Goal: Answer question/provide support: Share knowledge or assist other users

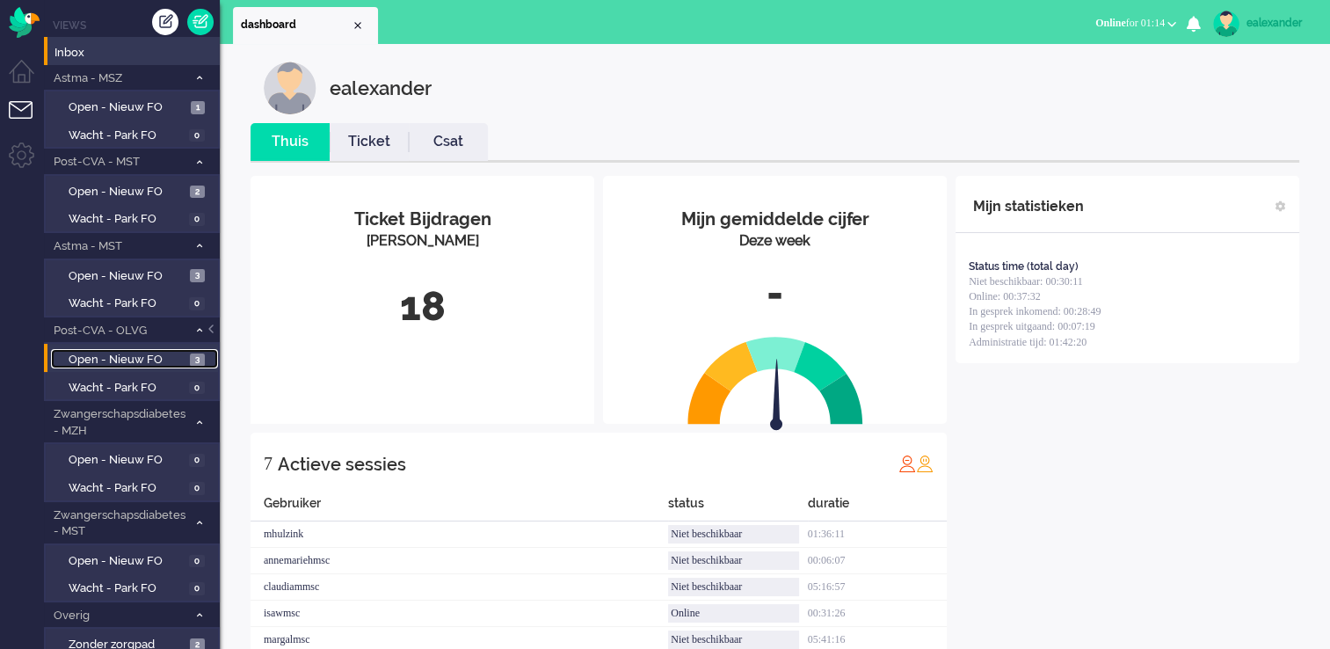
click at [157, 359] on span "Open - Nieuw FO" at bounding box center [127, 360] width 117 height 17
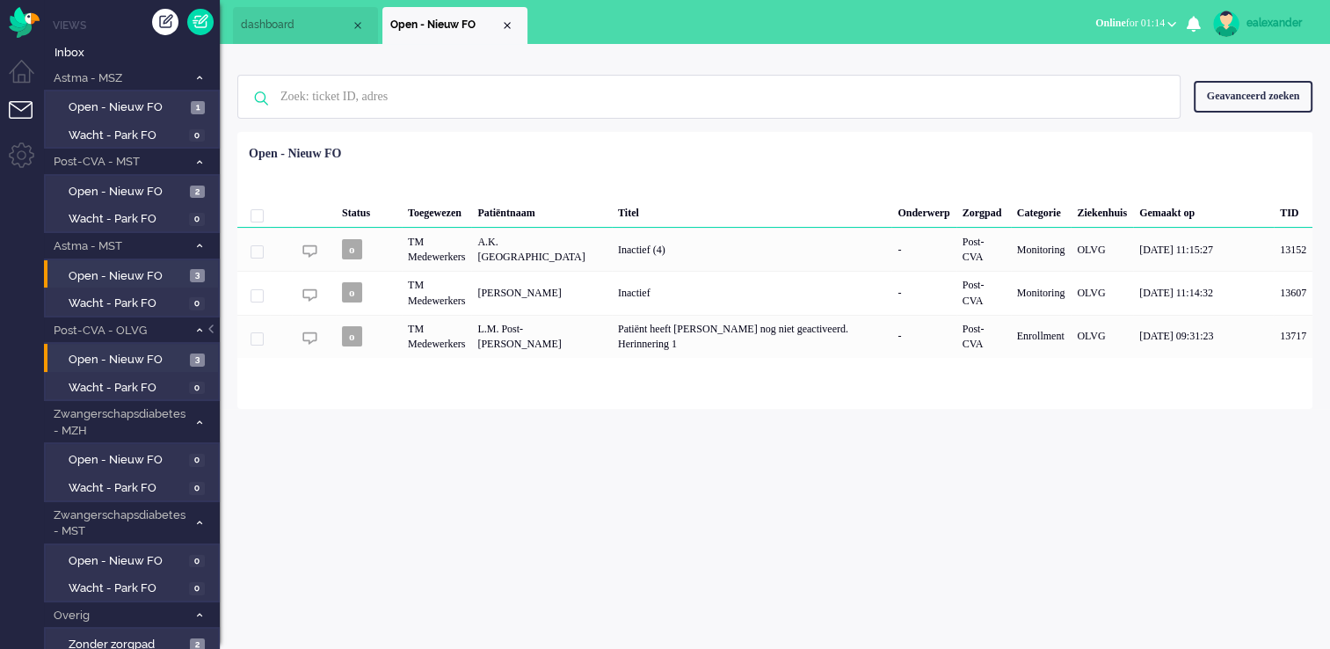
click at [178, 260] on li "Open - Nieuw FO 3" at bounding box center [131, 274] width 174 height 28
click at [178, 271] on span "Open - Nieuw FO" at bounding box center [127, 276] width 117 height 17
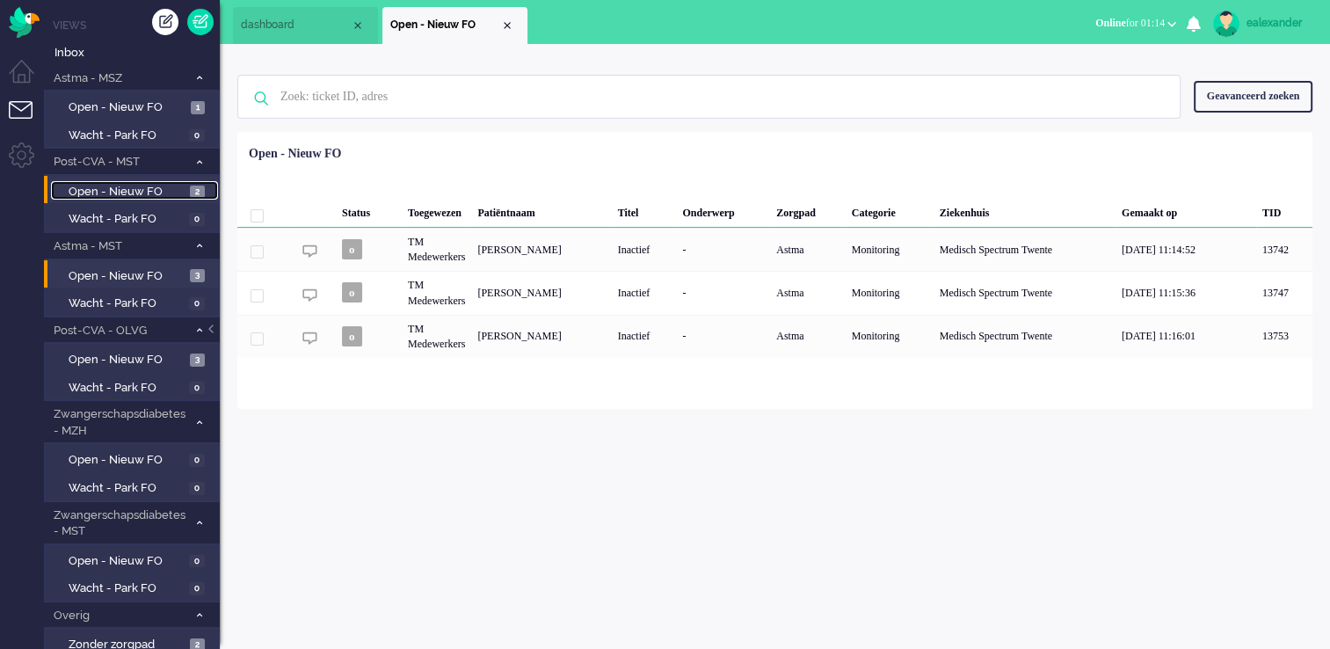
click at [179, 193] on span "Open - Nieuw FO" at bounding box center [127, 192] width 117 height 17
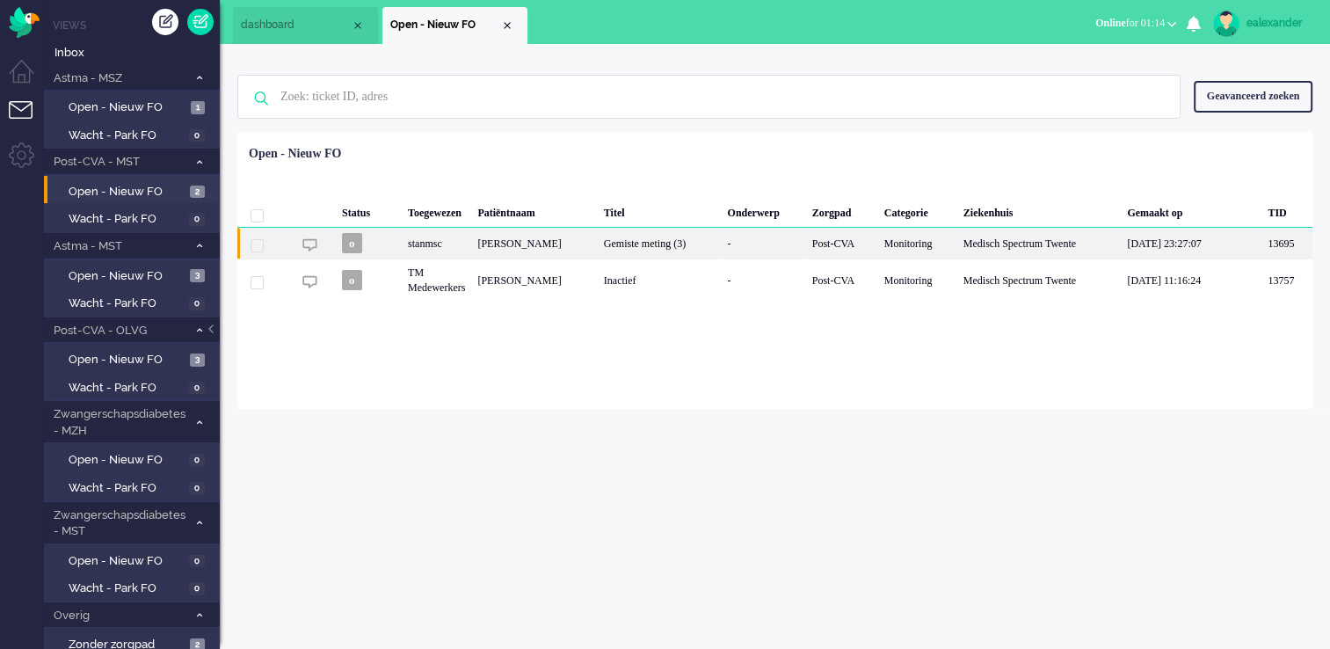
click at [597, 243] on div "[PERSON_NAME]" at bounding box center [534, 243] width 126 height 31
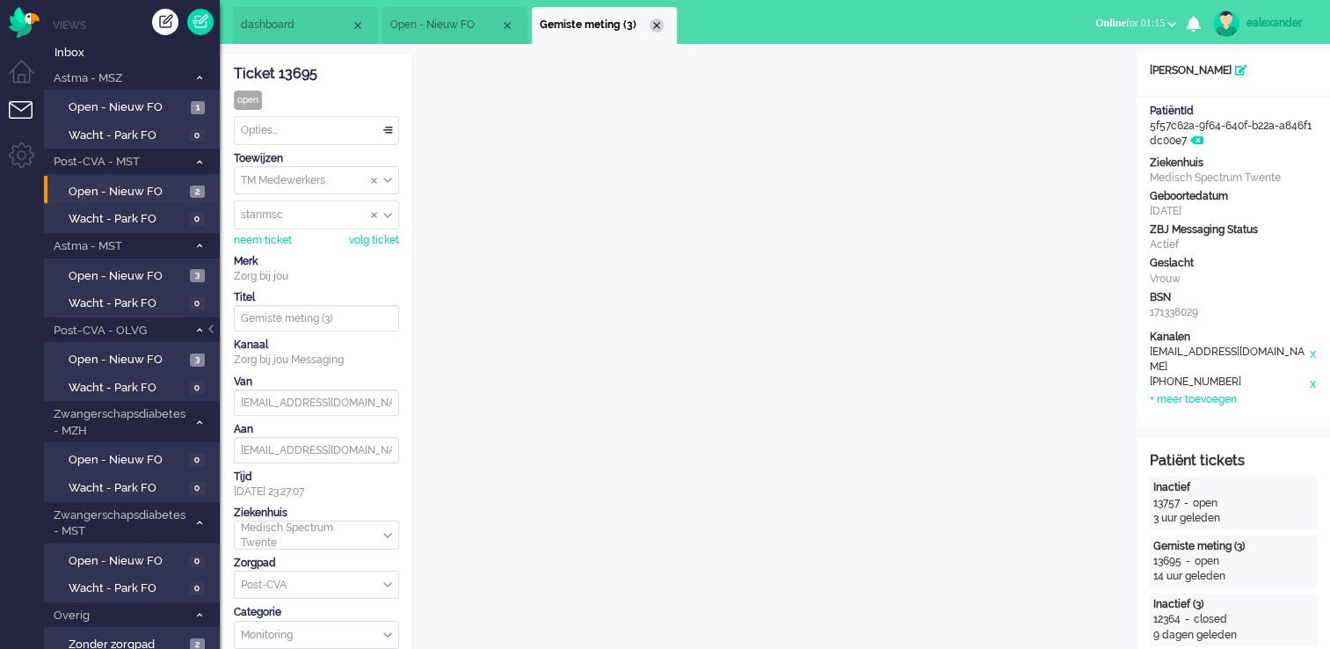
click at [651, 25] on div "Close tab" at bounding box center [657, 25] width 14 height 14
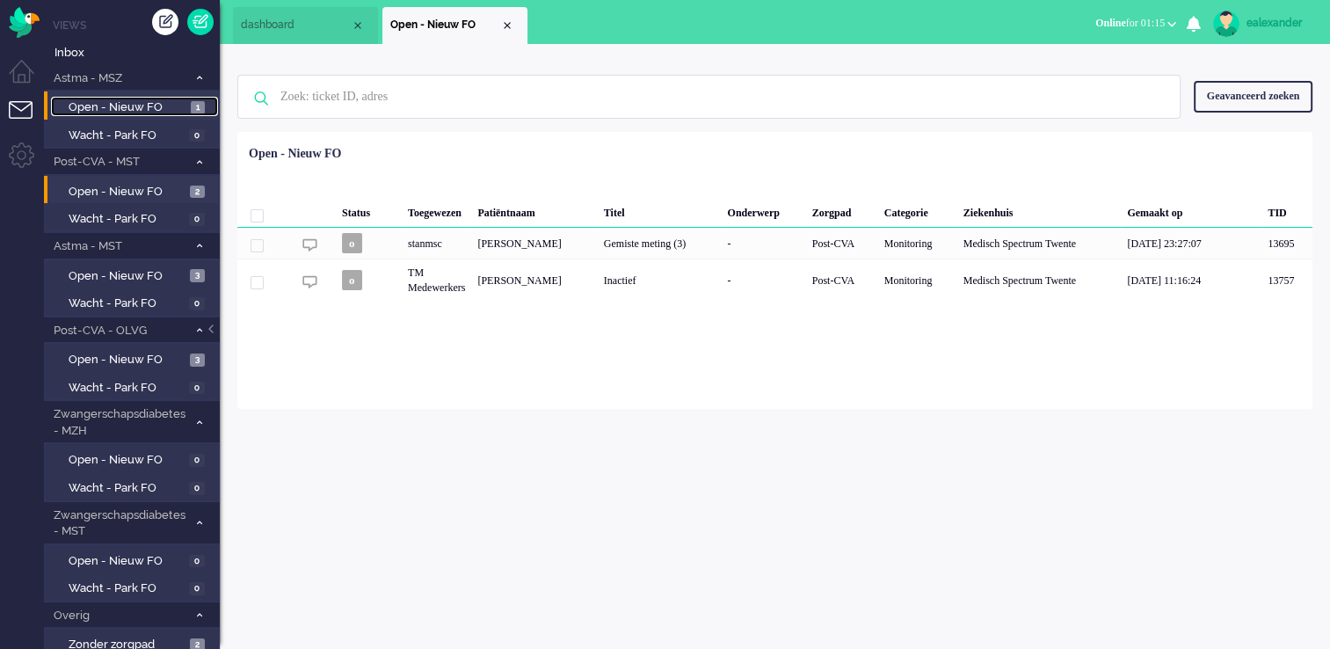
click at [180, 112] on span "Open - Nieuw FO" at bounding box center [128, 107] width 118 height 17
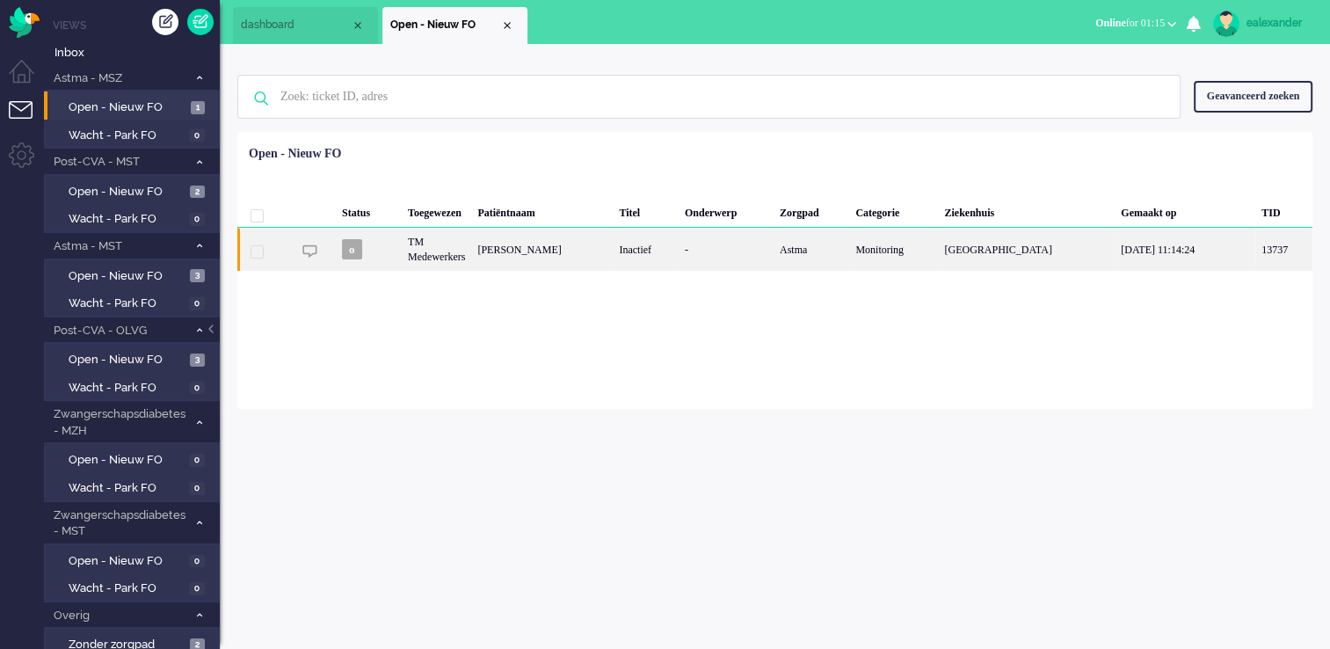
click at [810, 259] on div "Astma" at bounding box center [812, 249] width 76 height 43
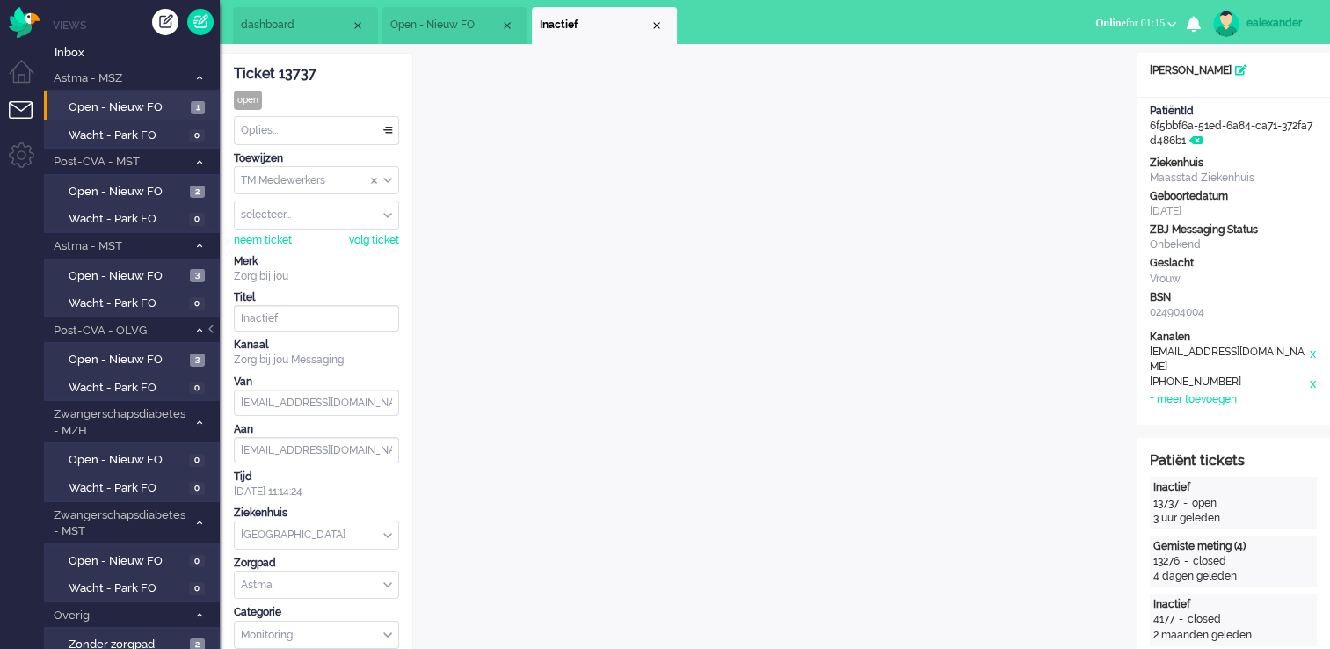
drag, startPoint x: 332, startPoint y: 67, endPoint x: 233, endPoint y: 72, distance: 99.5
click at [234, 72] on div "Ticket 13737" at bounding box center [316, 74] width 165 height 20
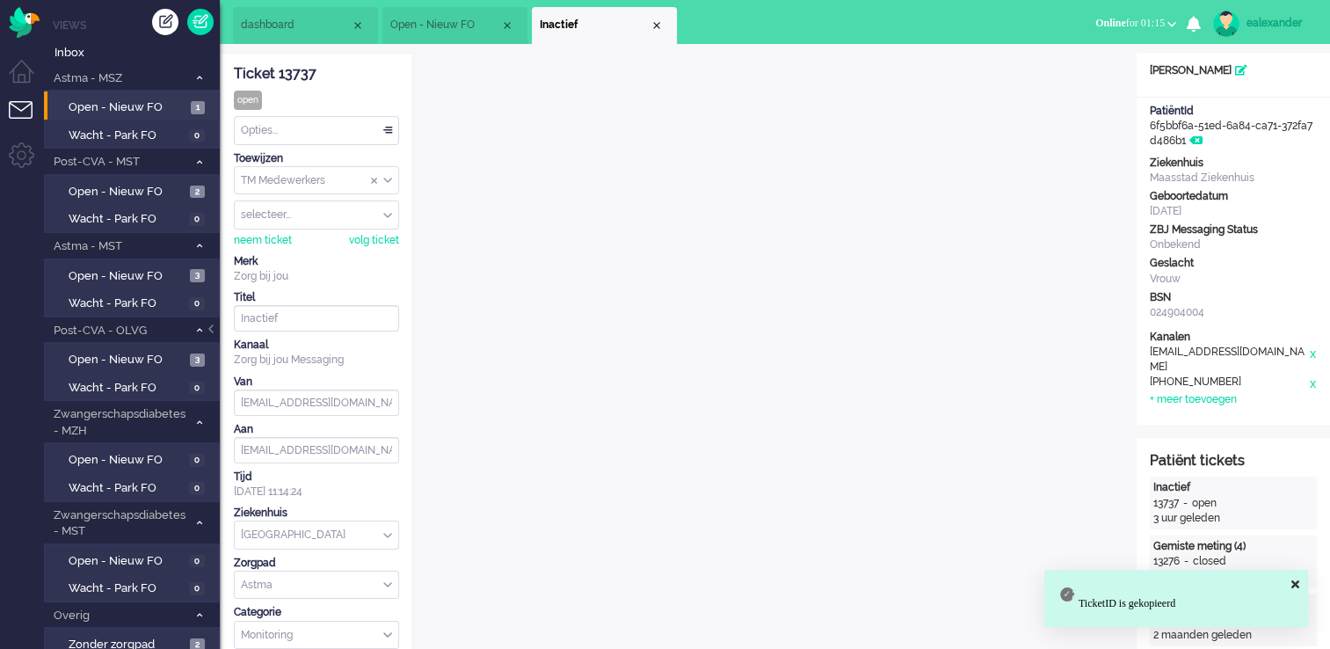
copy div "Ticket 13737"
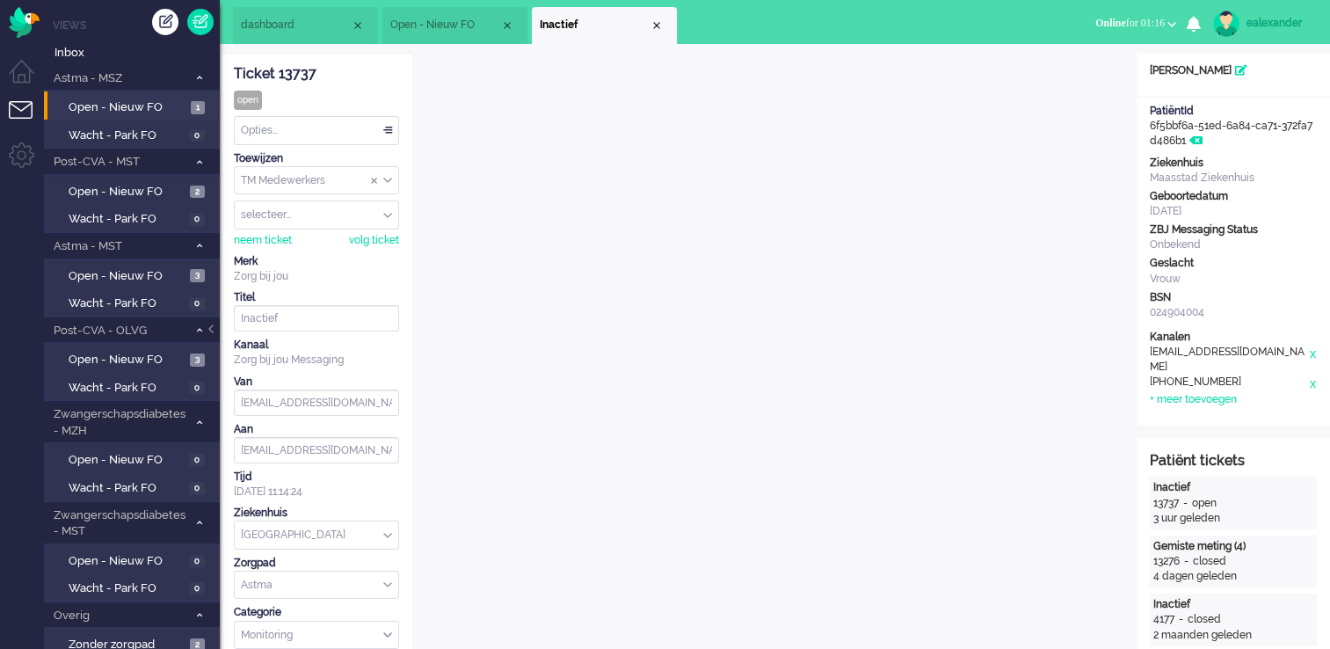
click at [390, 132] on div "Opties..." at bounding box center [317, 130] width 164 height 27
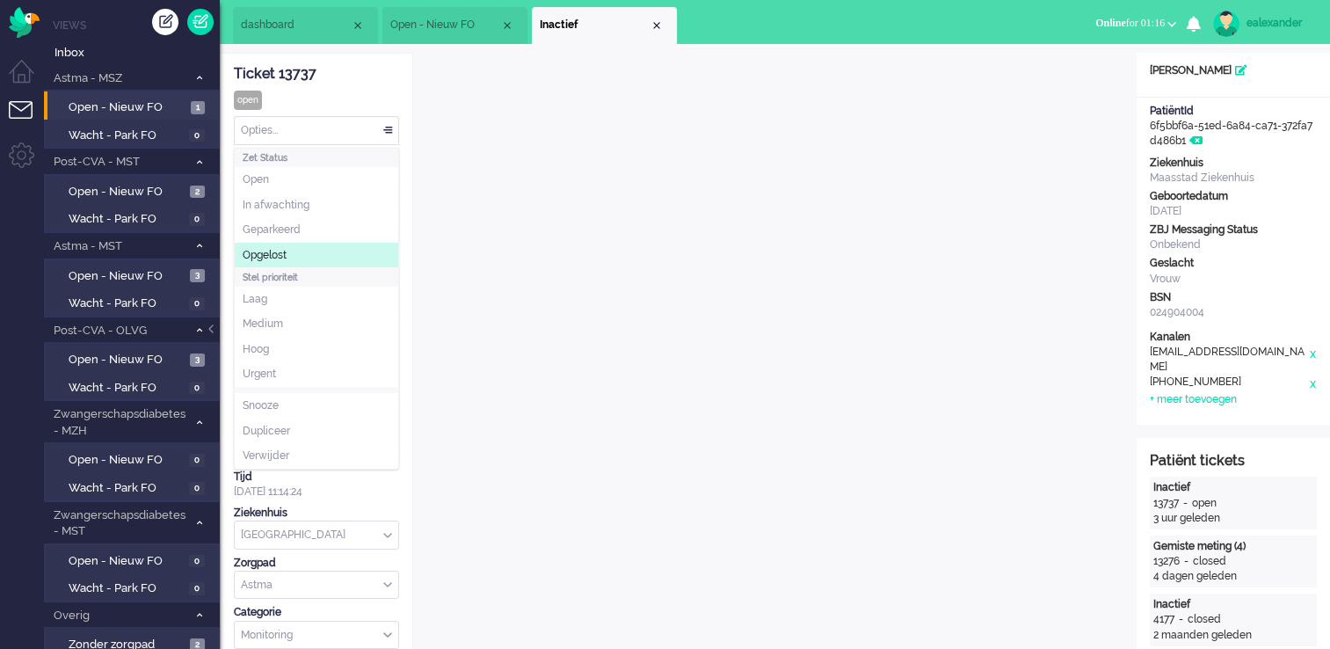
click at [325, 249] on li "Opgelost" at bounding box center [317, 255] width 164 height 25
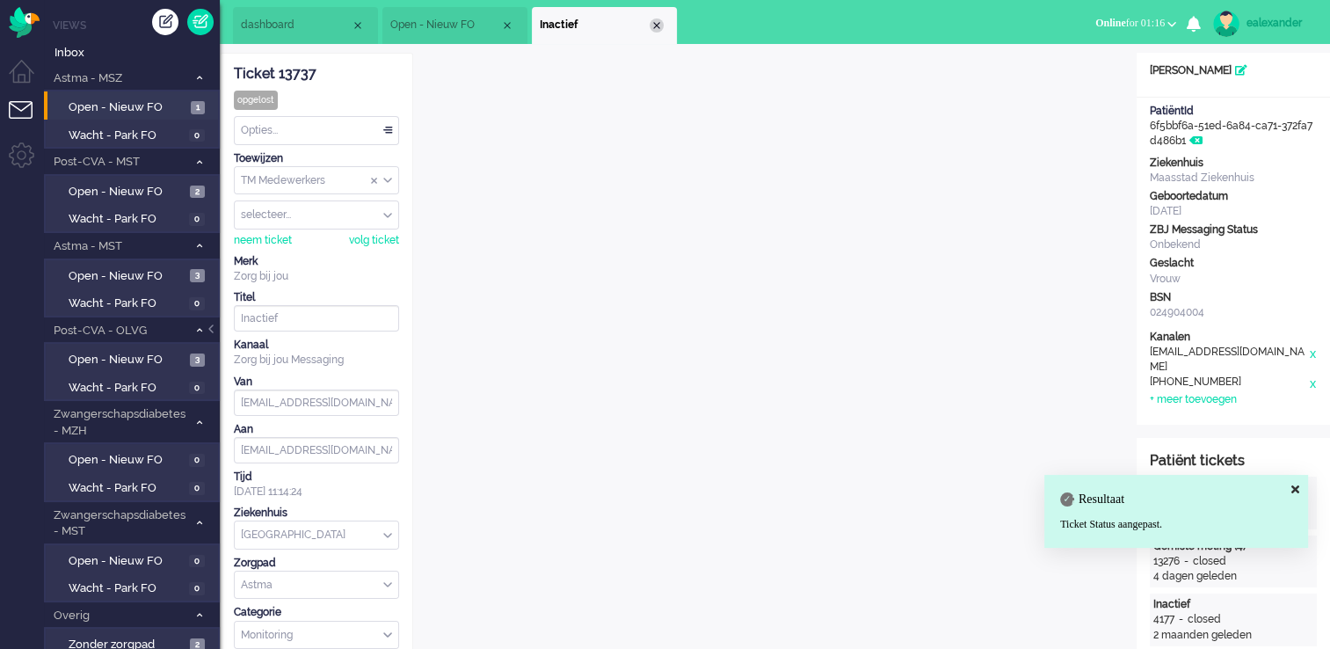
click at [658, 19] on div "Close tab" at bounding box center [657, 25] width 14 height 14
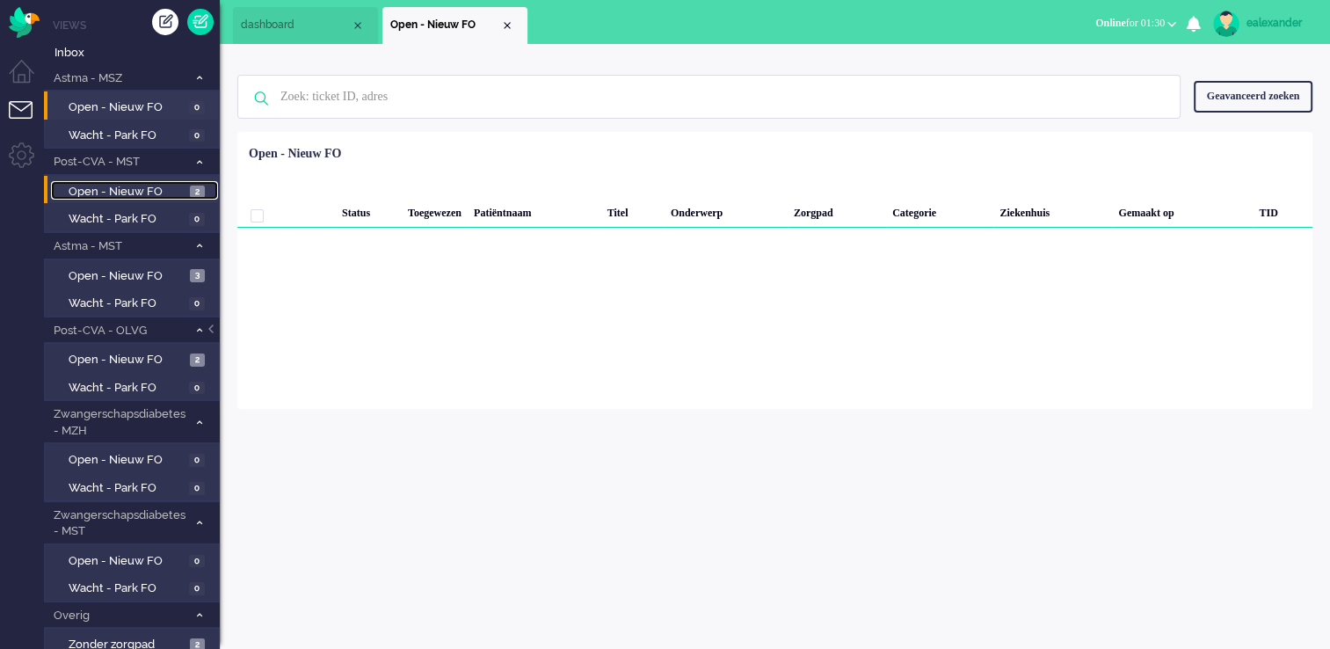
click at [172, 187] on span "Open - Nieuw FO" at bounding box center [127, 192] width 117 height 17
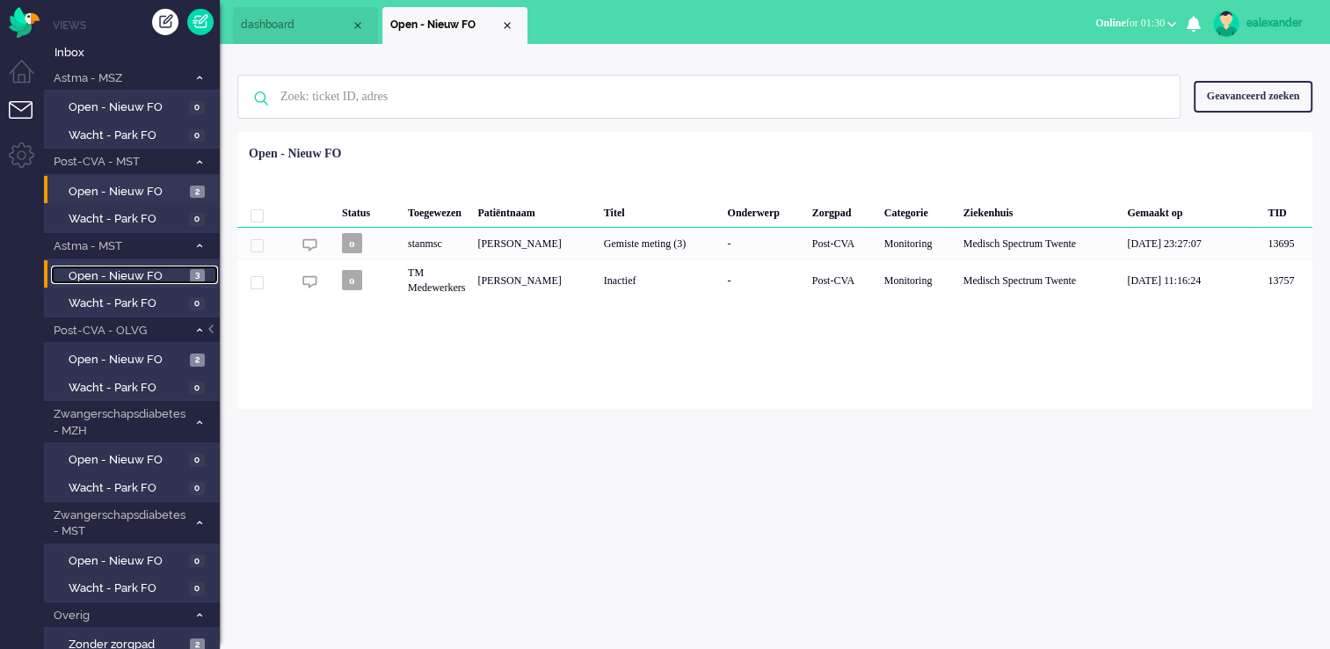
click at [133, 279] on span "Open - Nieuw FO" at bounding box center [127, 276] width 117 height 17
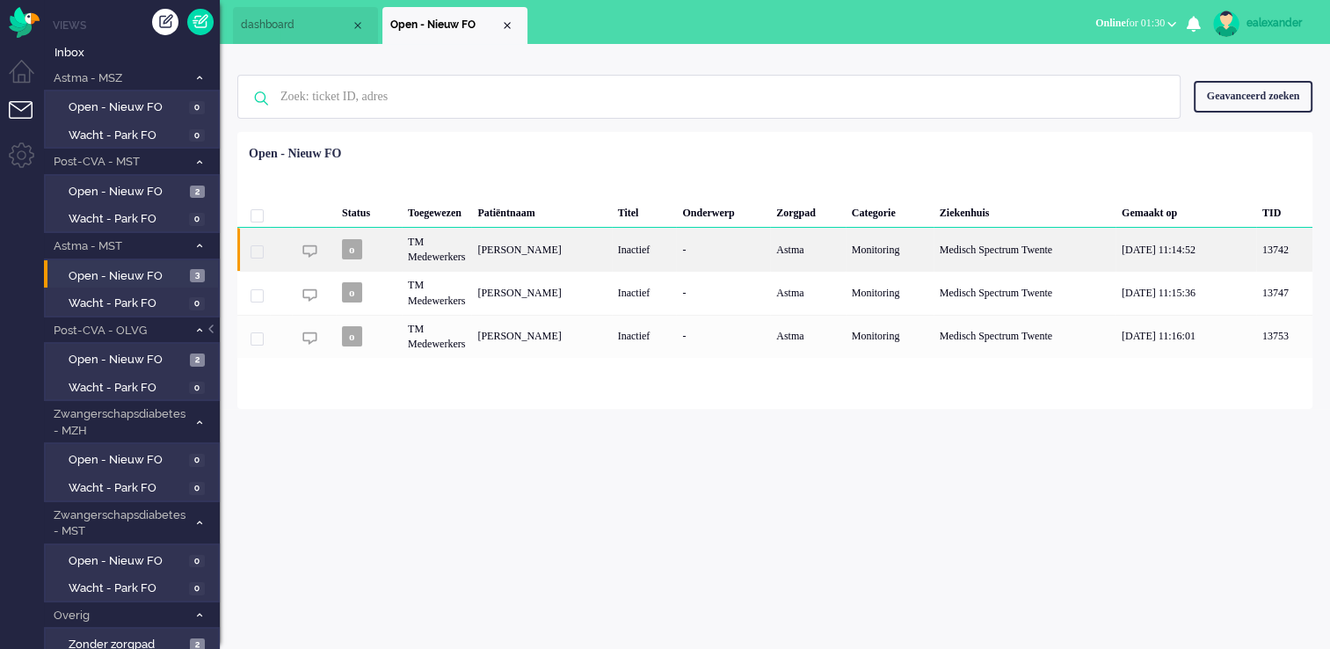
click at [611, 259] on div "[PERSON_NAME]" at bounding box center [541, 249] width 140 height 43
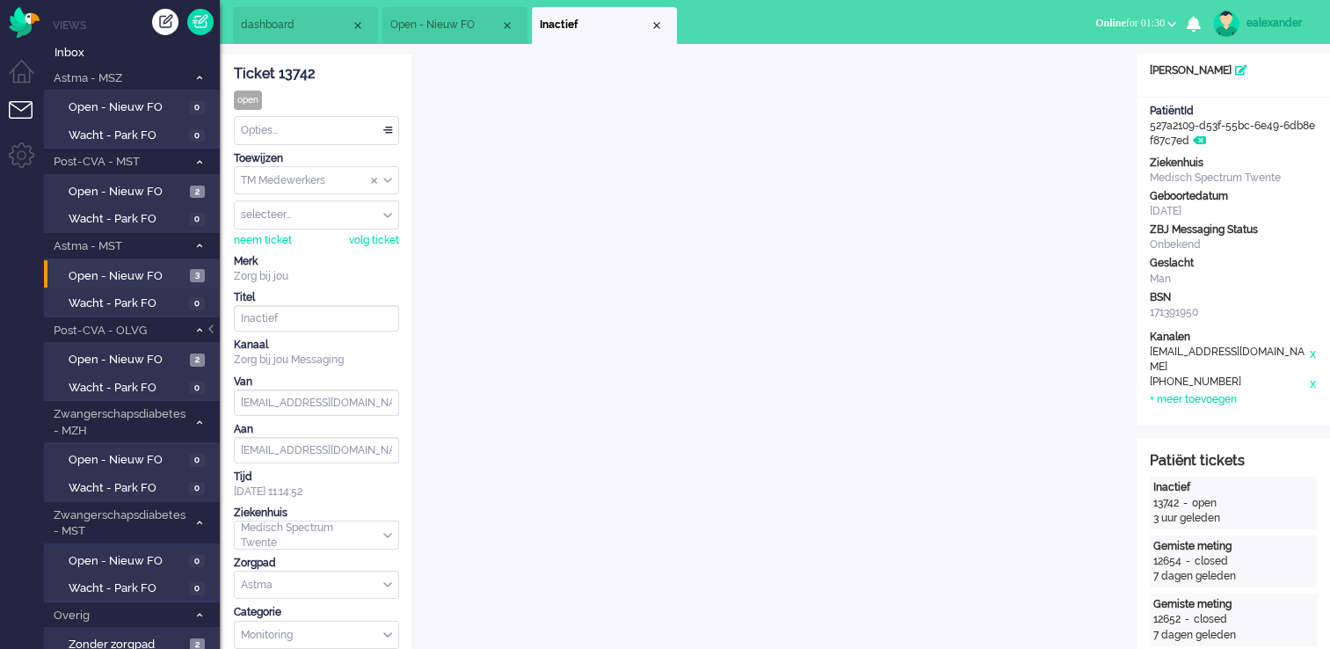
scroll to position [53, 0]
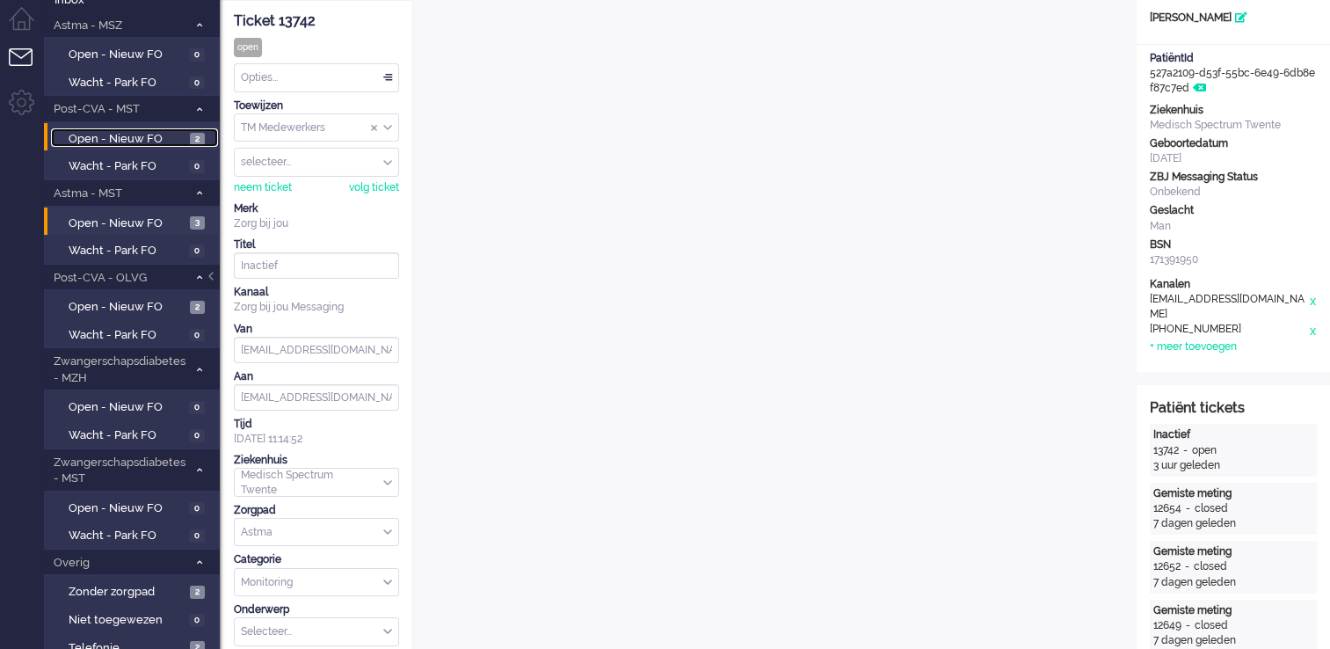
click at [123, 140] on span "Open - Nieuw FO" at bounding box center [127, 139] width 117 height 17
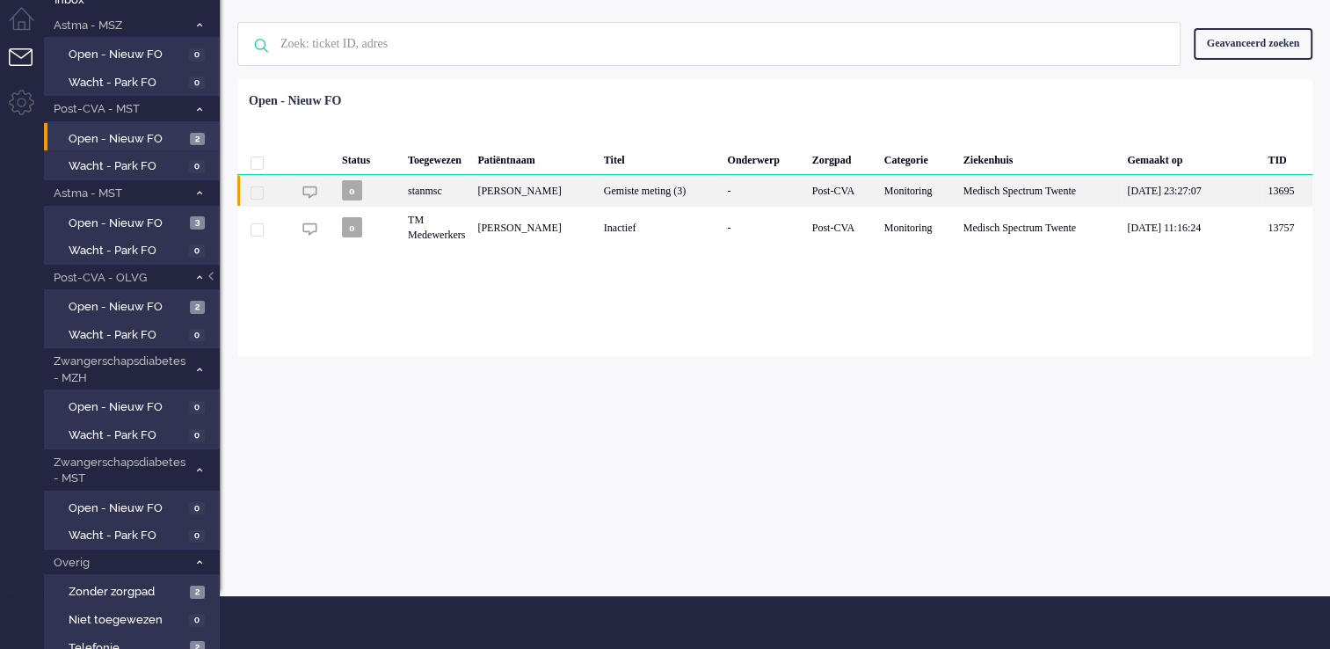
click at [800, 176] on div "-" at bounding box center [763, 190] width 84 height 31
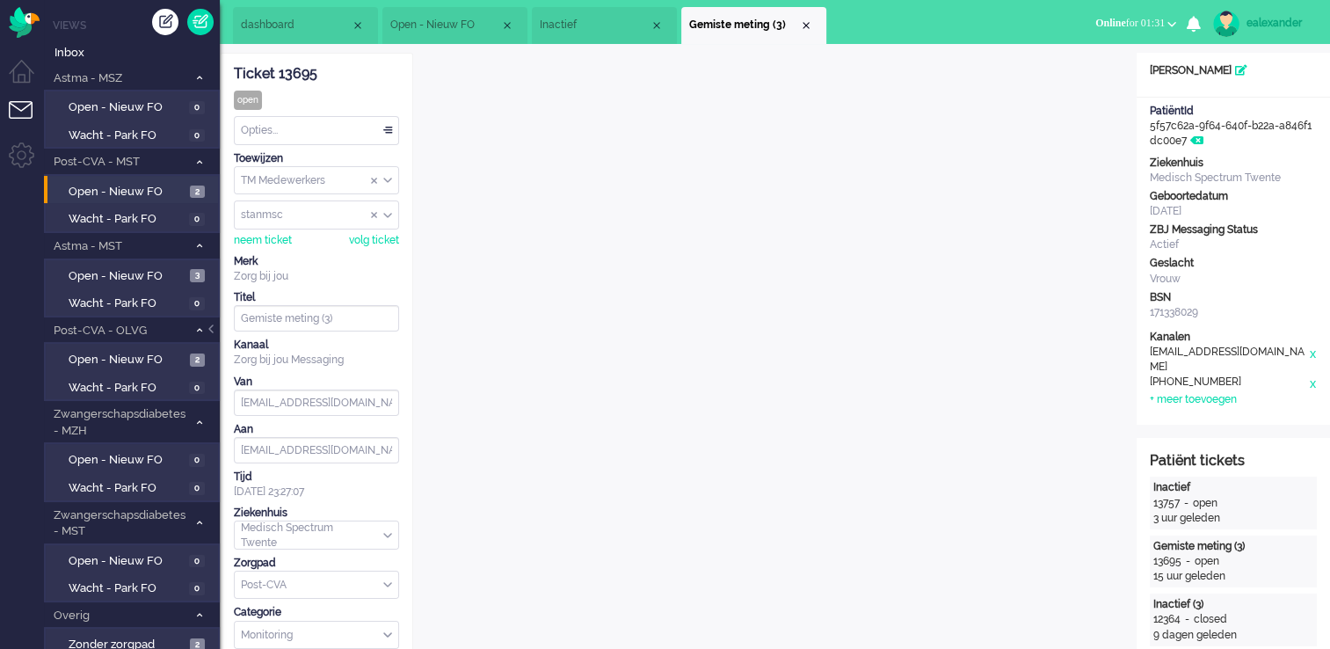
scroll to position [53, 0]
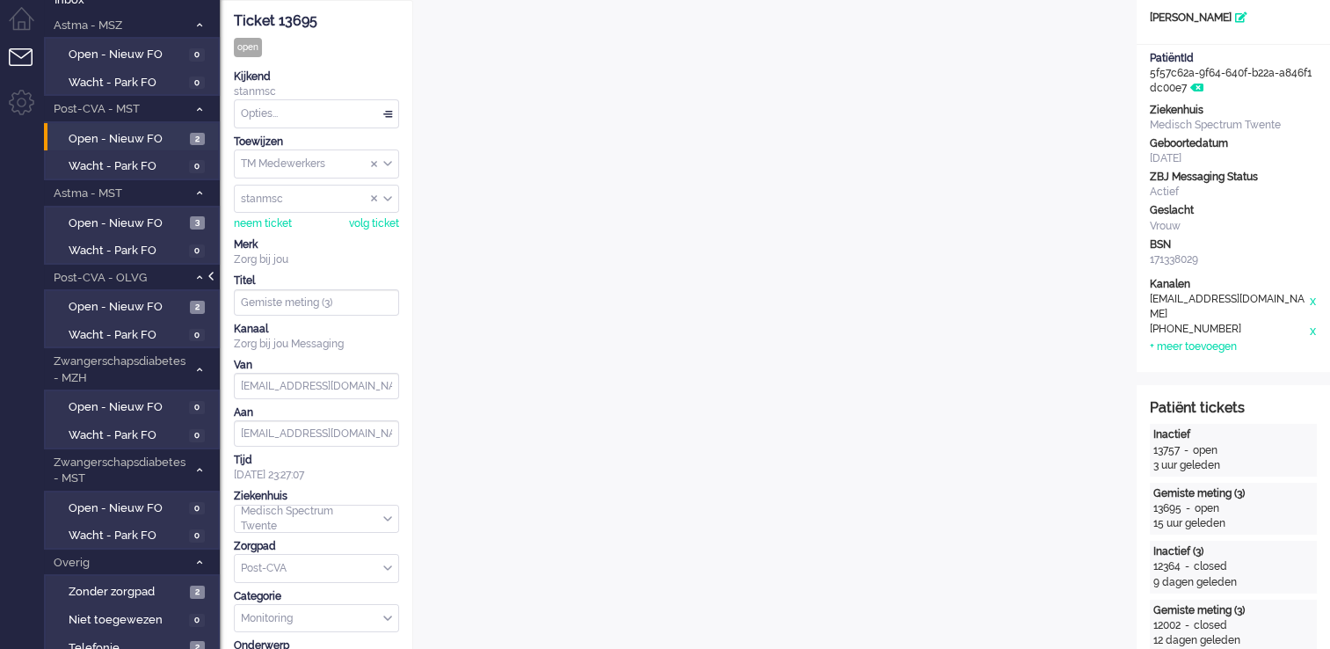
click at [215, 276] on div at bounding box center [212, 285] width 9 height 26
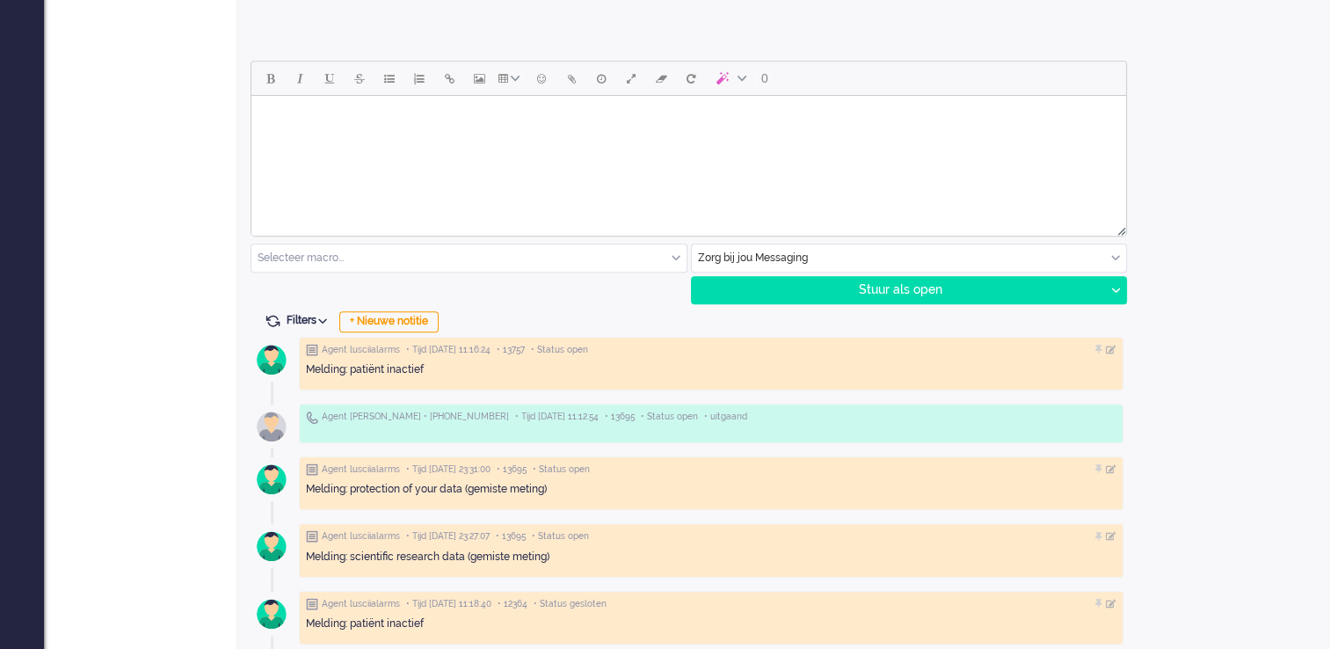
scroll to position [791, 0]
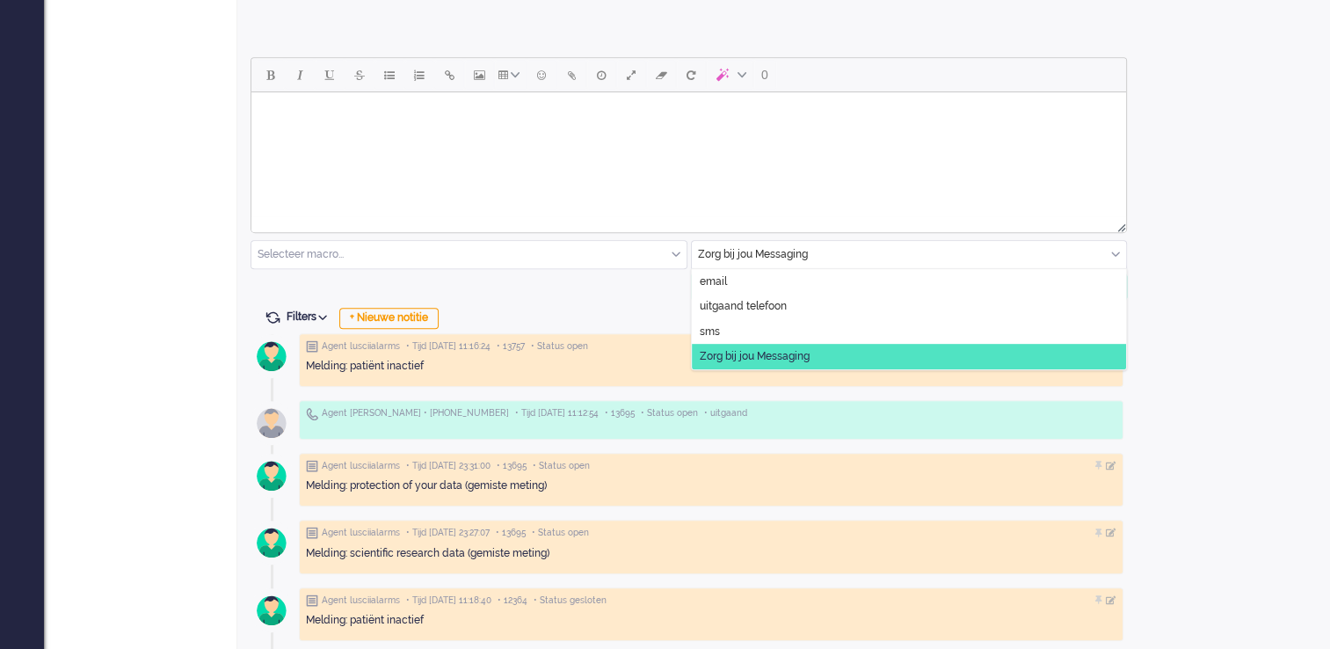
click at [1118, 254] on div "Zorg bij jou Messaging" at bounding box center [909, 254] width 435 height 27
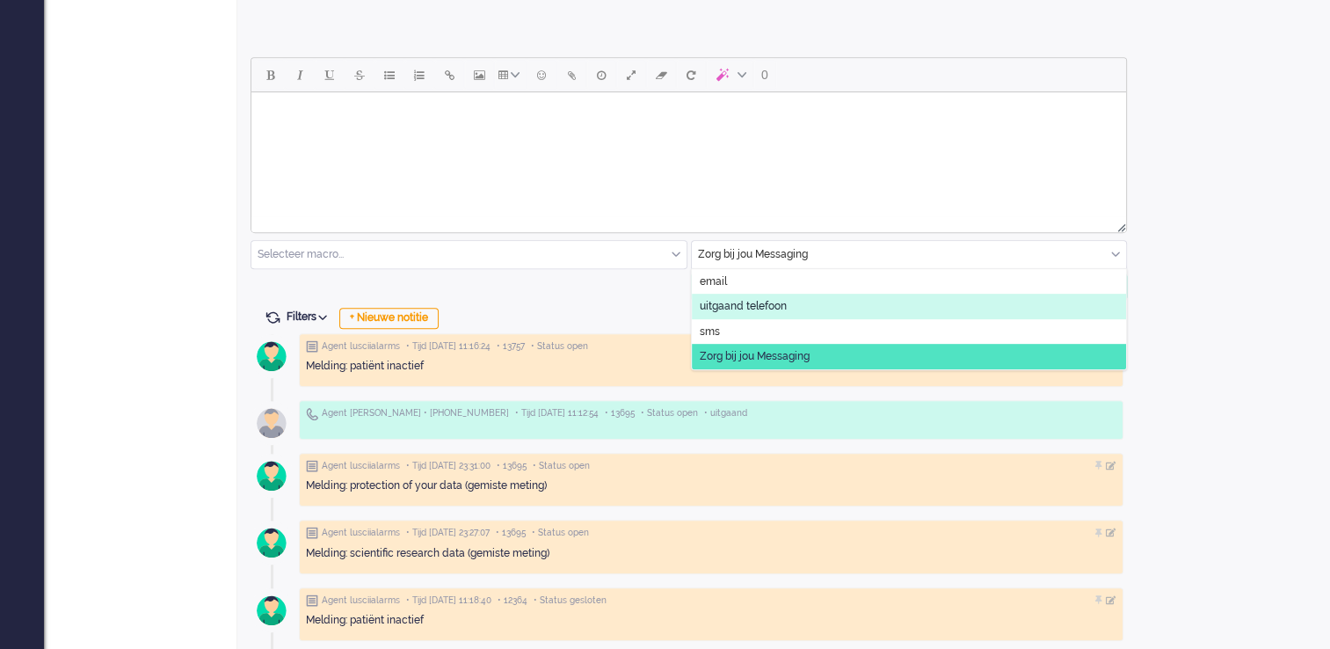
click at [804, 307] on li "uitgaand telefoon" at bounding box center [909, 306] width 435 height 25
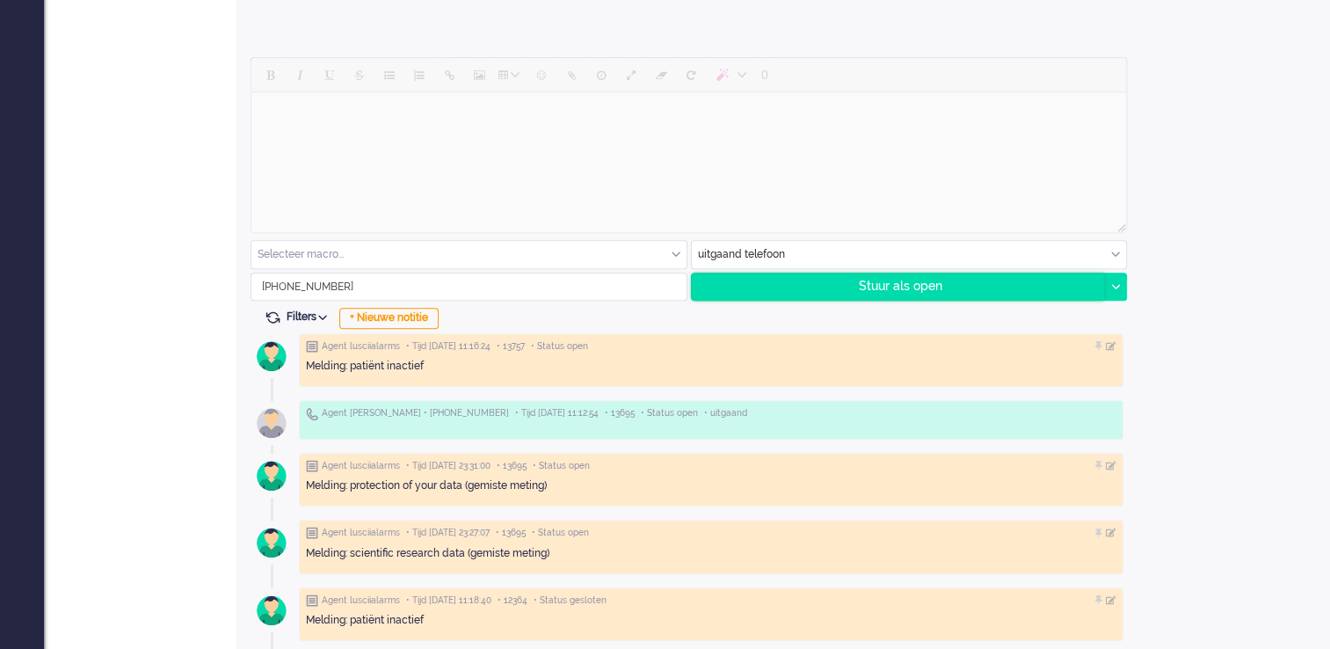
click at [974, 294] on div "Stuur als open" at bounding box center [898, 286] width 413 height 26
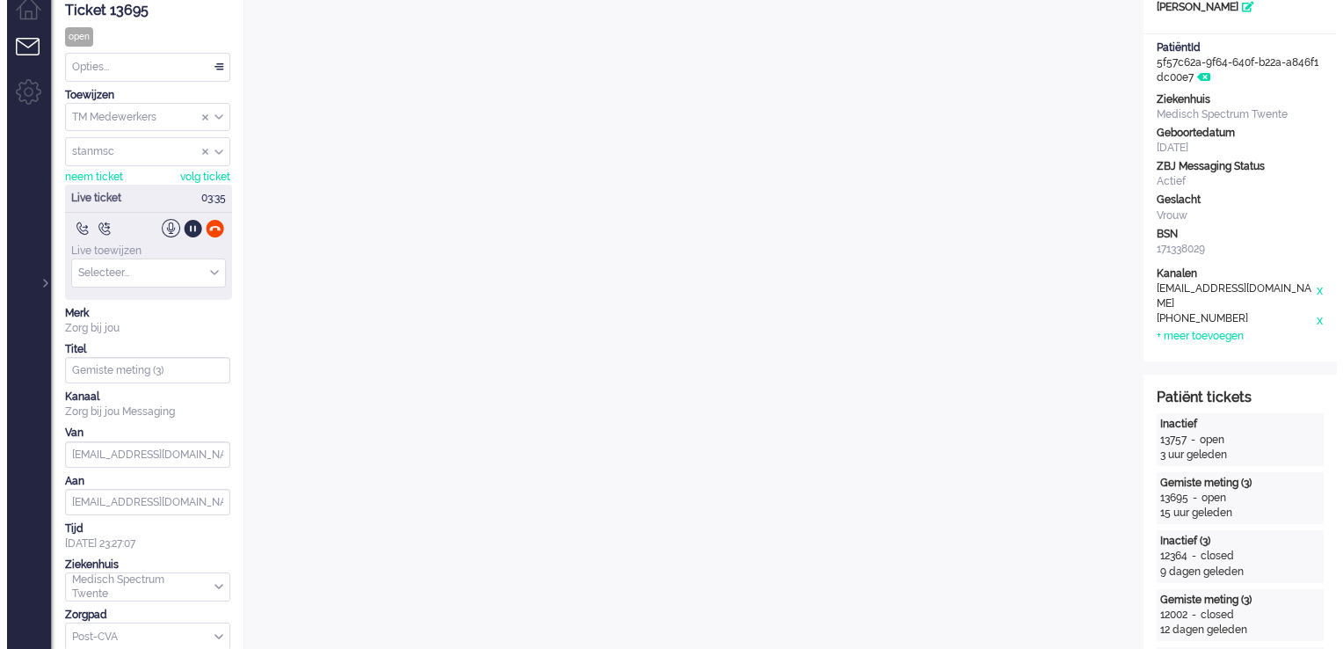
scroll to position [0, 0]
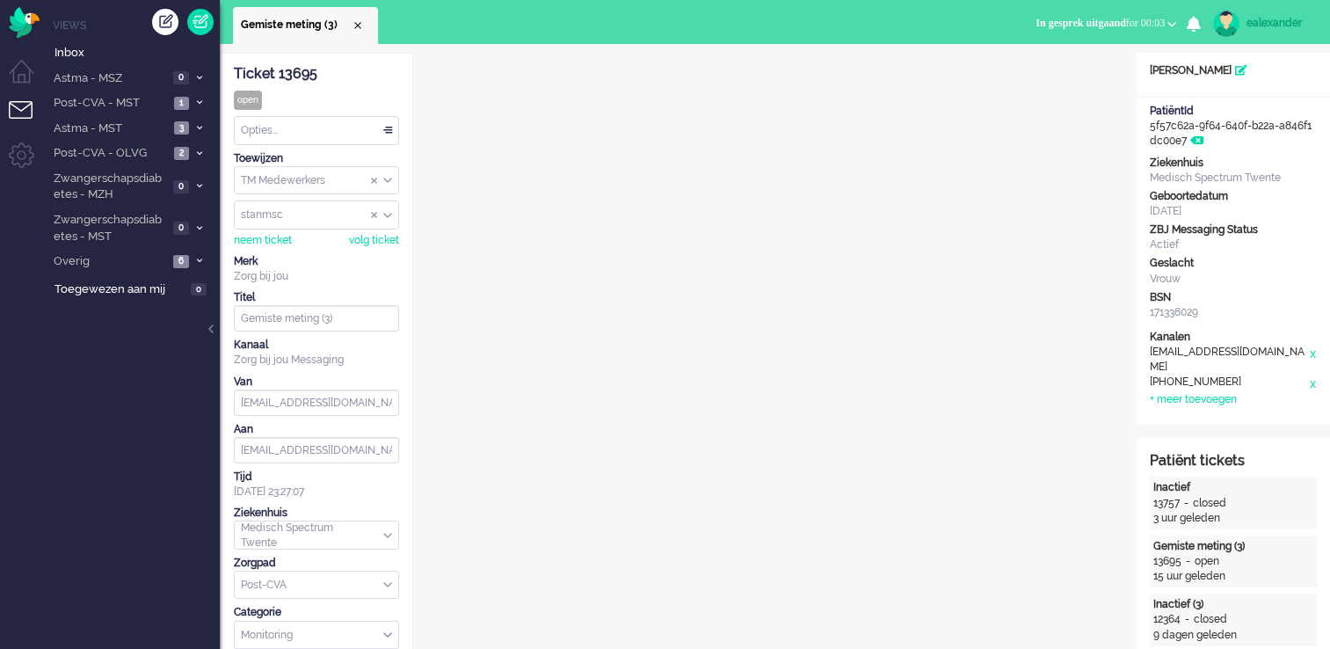
scroll to position [53, 0]
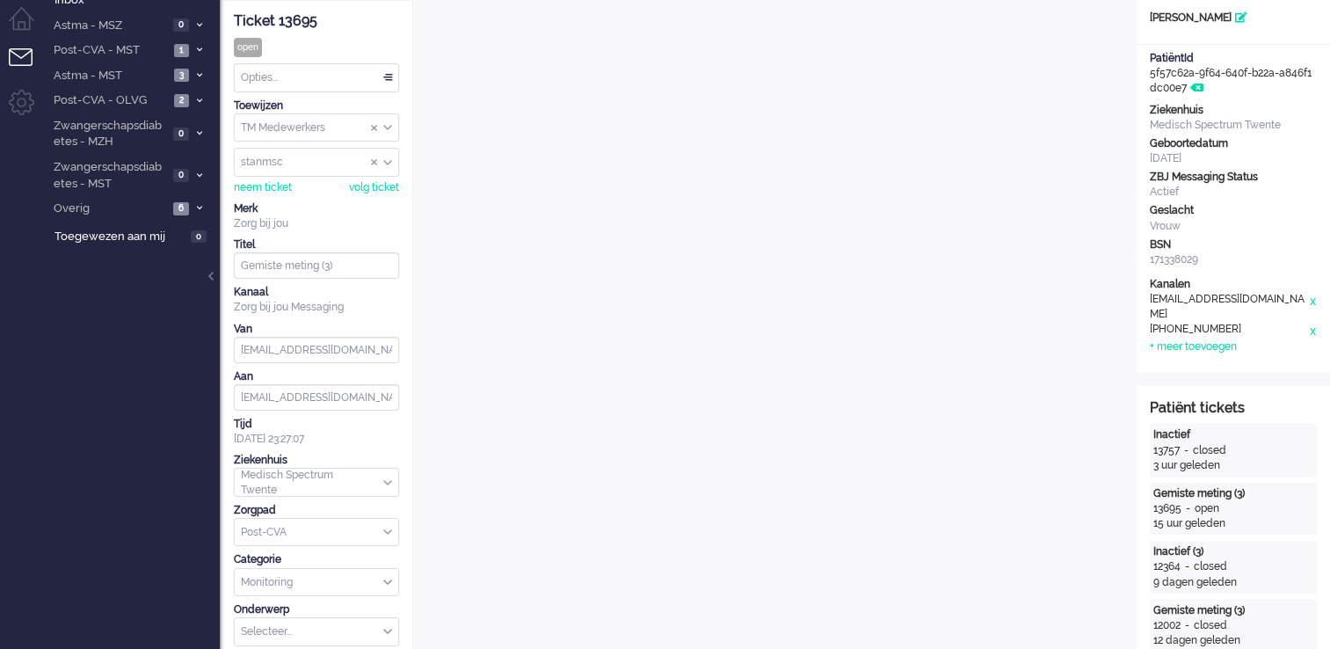
drag, startPoint x: 211, startPoint y: 280, endPoint x: 254, endPoint y: 257, distance: 48.8
click at [211, 280] on div at bounding box center [212, 285] width 9 height 26
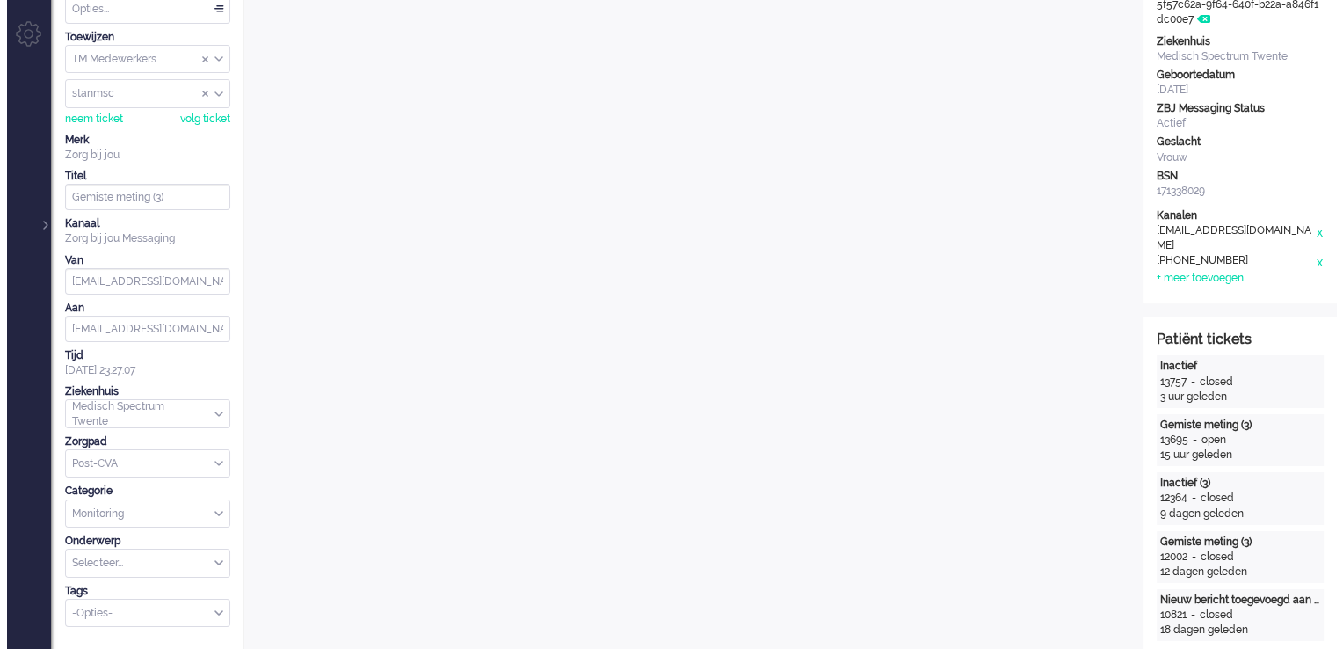
scroll to position [0, 0]
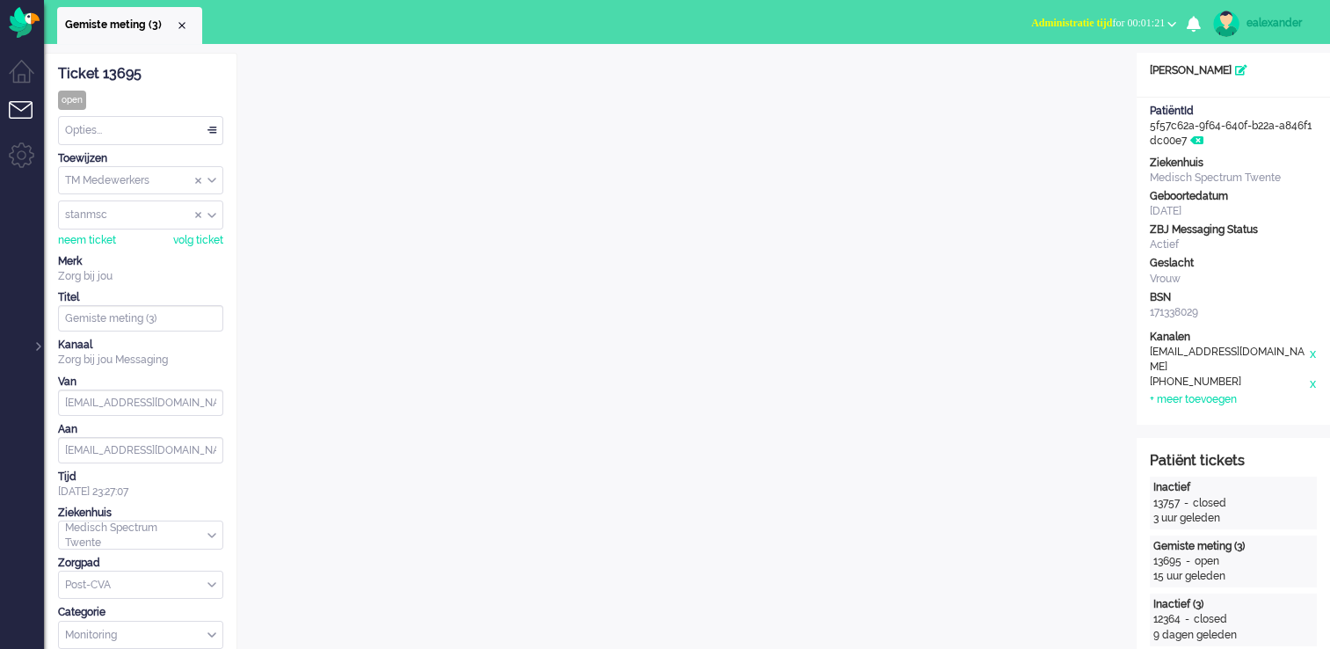
click at [211, 128] on div "Opties..." at bounding box center [141, 130] width 164 height 27
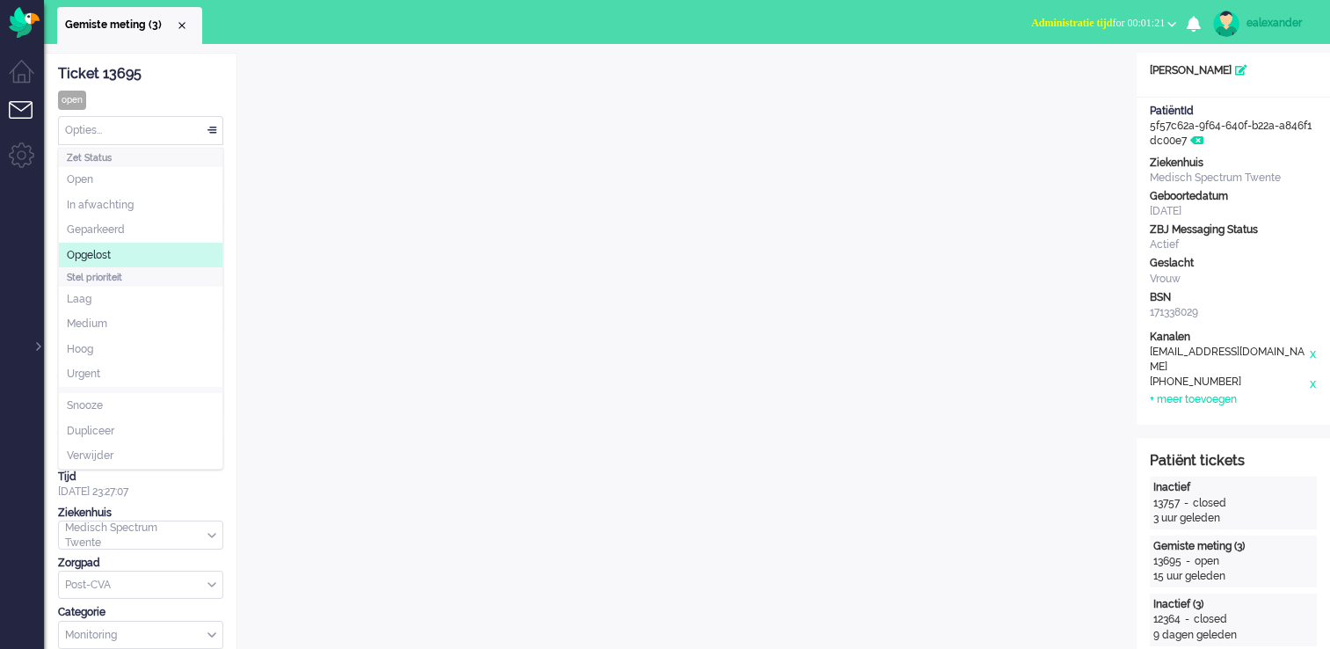
click at [178, 251] on li "Opgelost" at bounding box center [141, 255] width 164 height 25
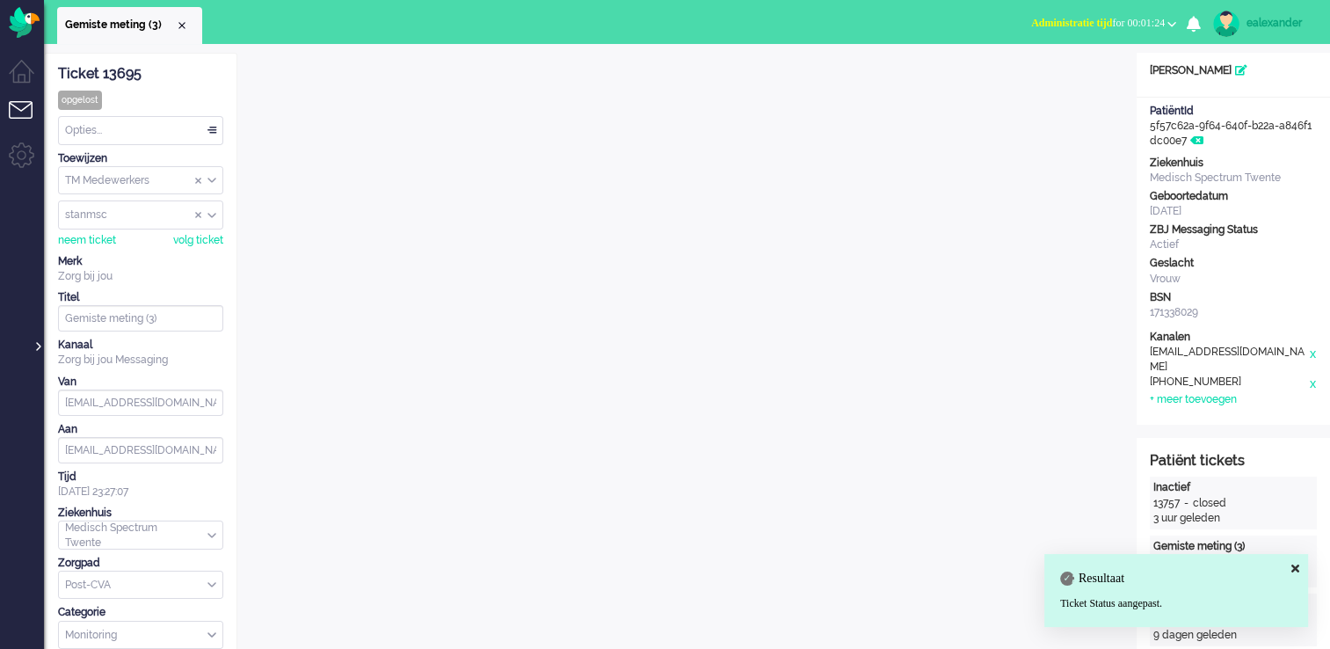
click at [39, 349] on div at bounding box center [37, 337] width 9 height 26
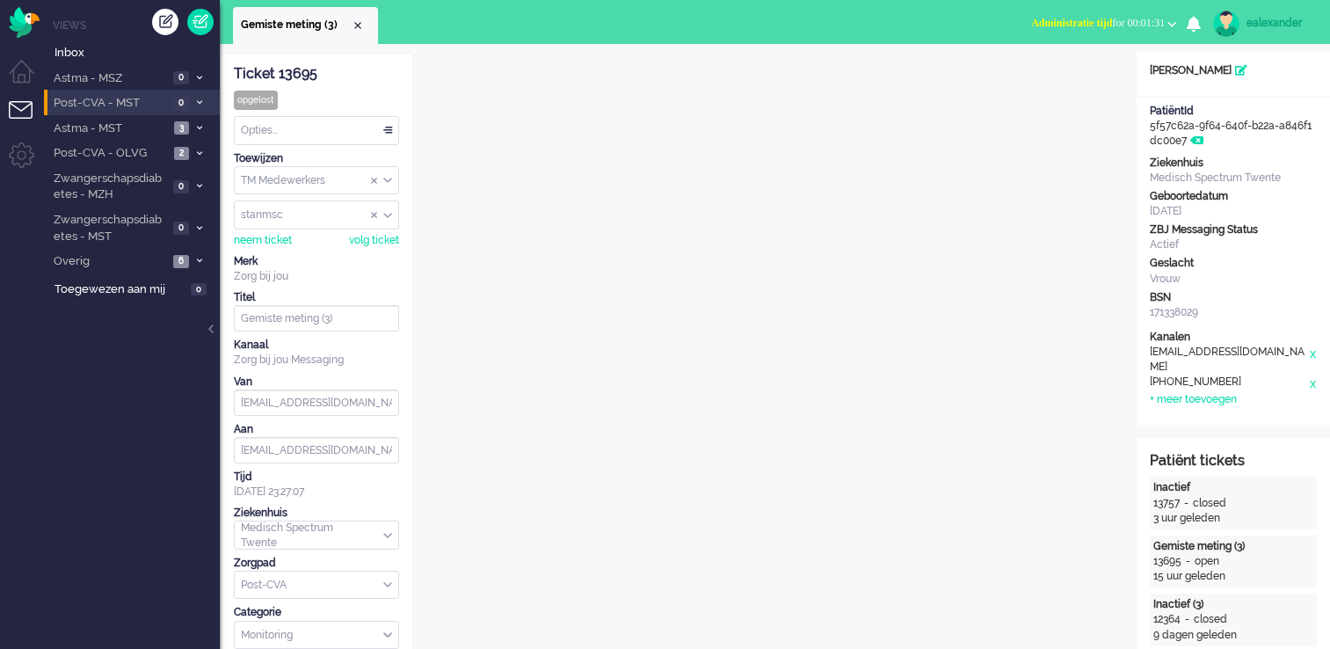
click at [154, 93] on li "Post-CVA - MST 0" at bounding box center [132, 102] width 176 height 25
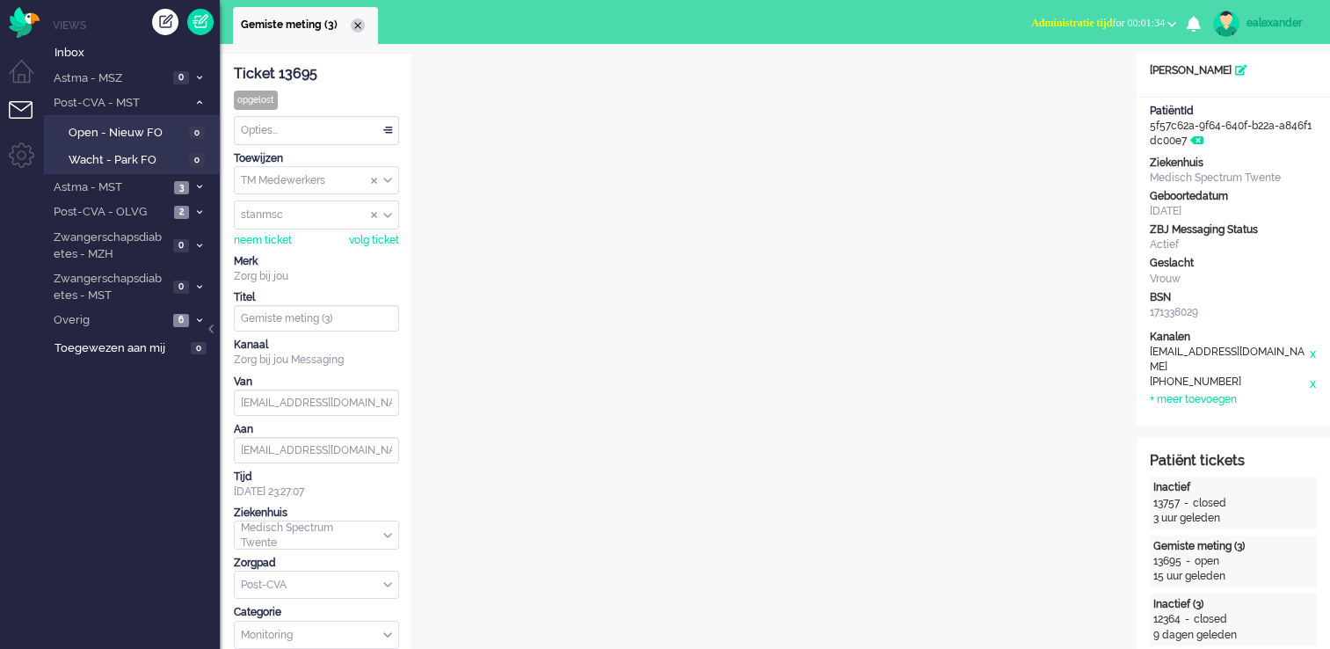
click at [359, 25] on div "Close tab" at bounding box center [358, 25] width 14 height 14
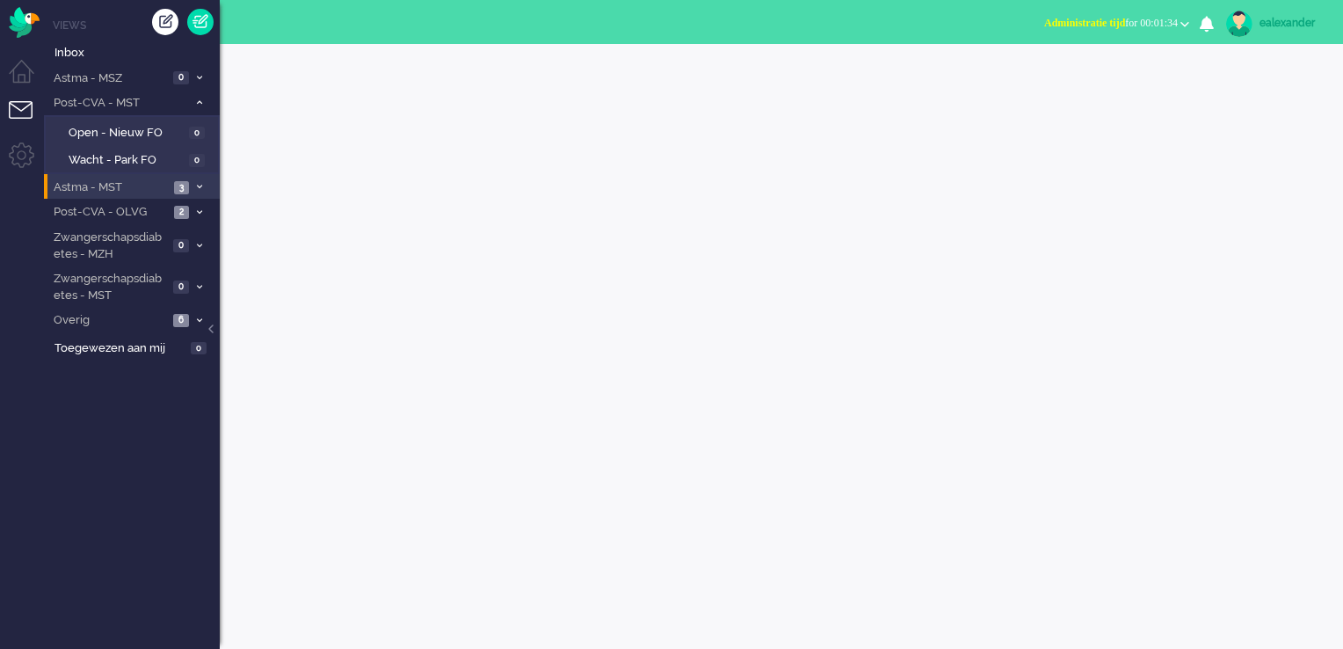
click at [184, 184] on span "3" at bounding box center [181, 187] width 15 height 13
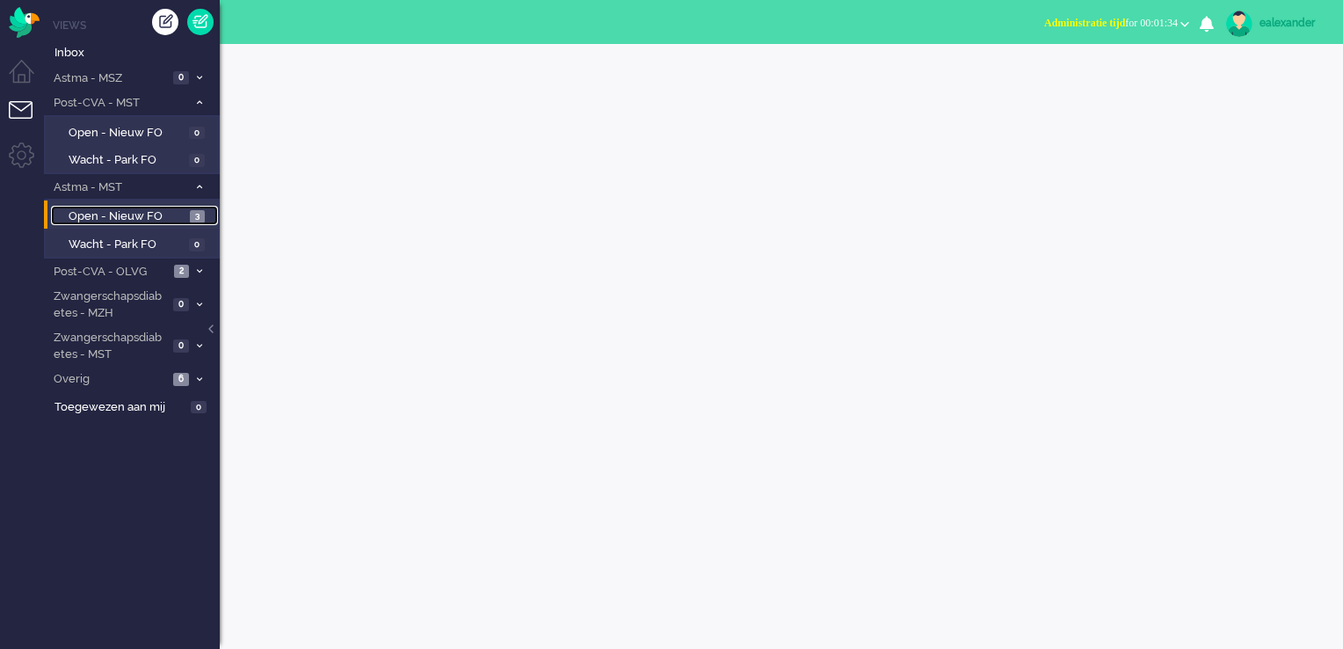
click at [192, 214] on span "3" at bounding box center [197, 216] width 15 height 13
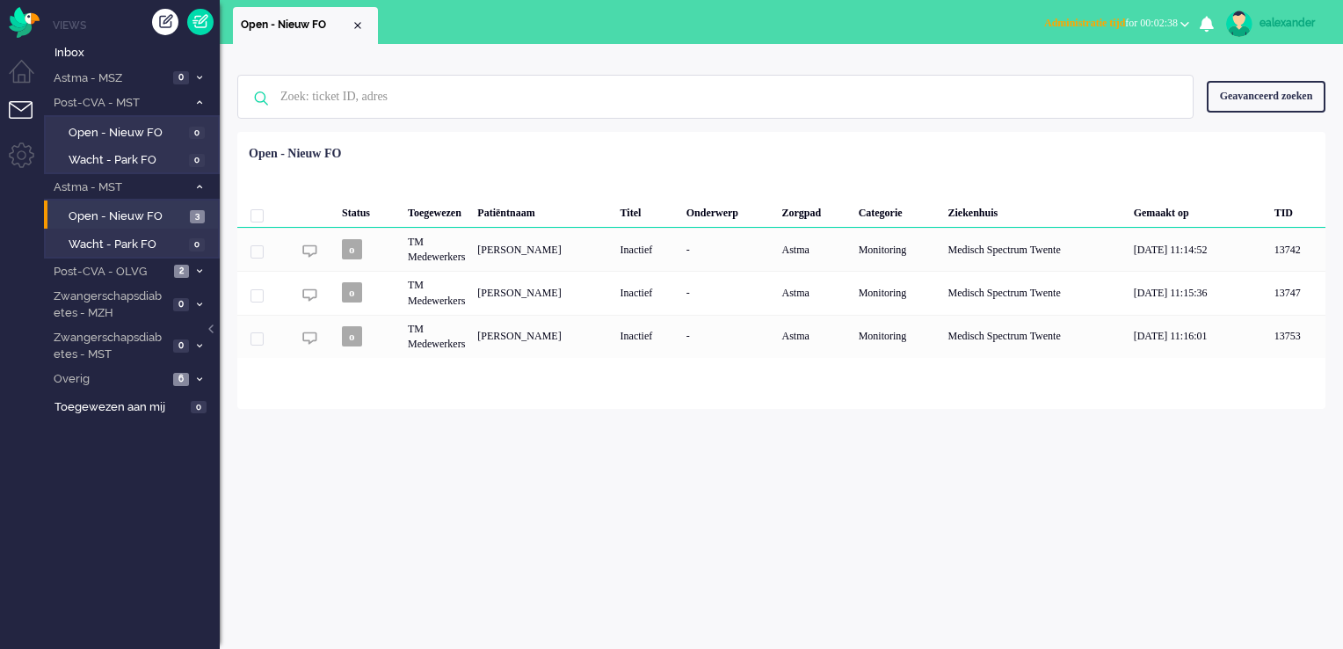
click at [1141, 5] on li "Niet beschikbaar Online Outbound pending Administratie tijd for 00:02:38 Niet b…" at bounding box center [1117, 24] width 166 height 39
click at [1139, 20] on span "Administratie tijd for 00:02:38" at bounding box center [1111, 23] width 134 height 12
click at [1081, 76] on label "Online" at bounding box center [1116, 78] width 139 height 15
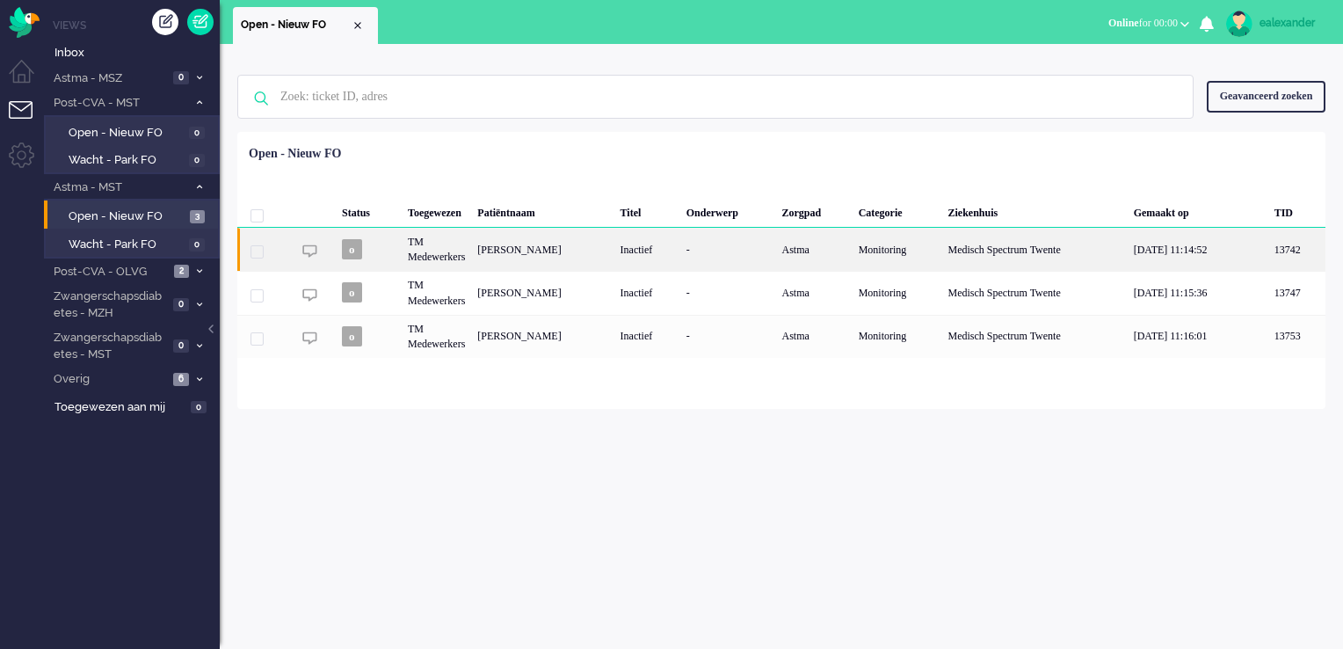
click at [681, 253] on div "Inactief" at bounding box center [648, 249] width 66 height 43
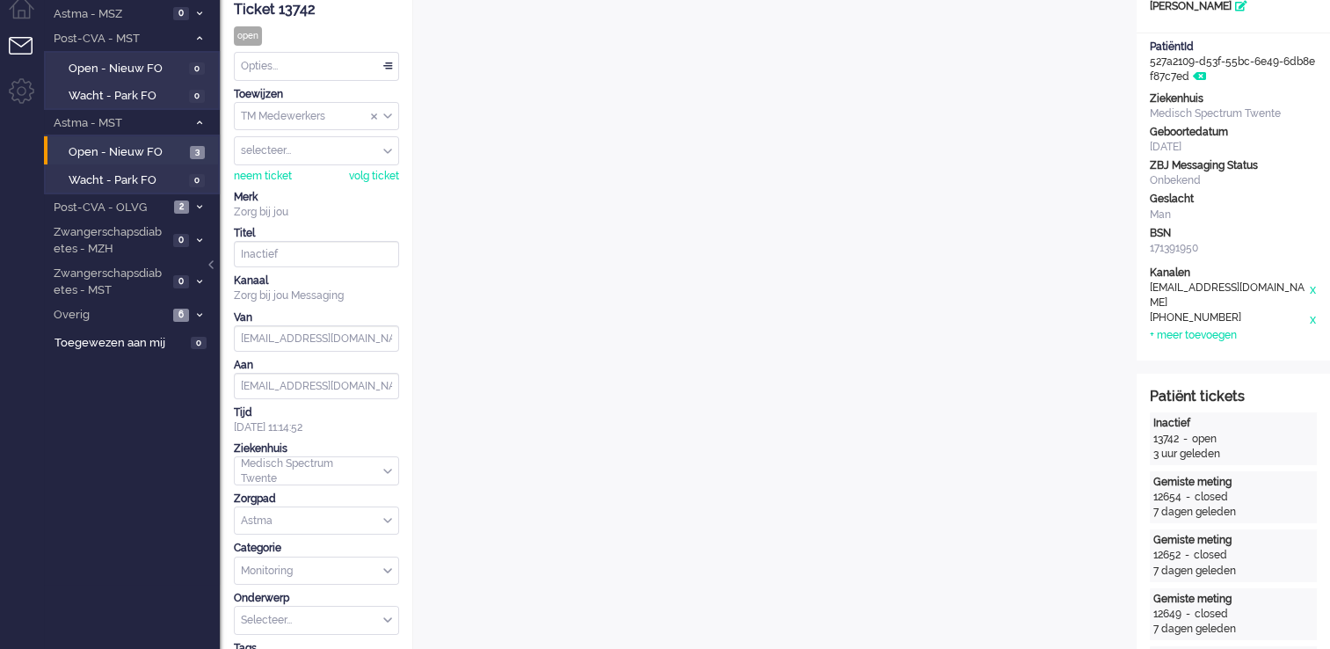
scroll to position [63, 0]
click at [211, 265] on div at bounding box center [212, 274] width 9 height 26
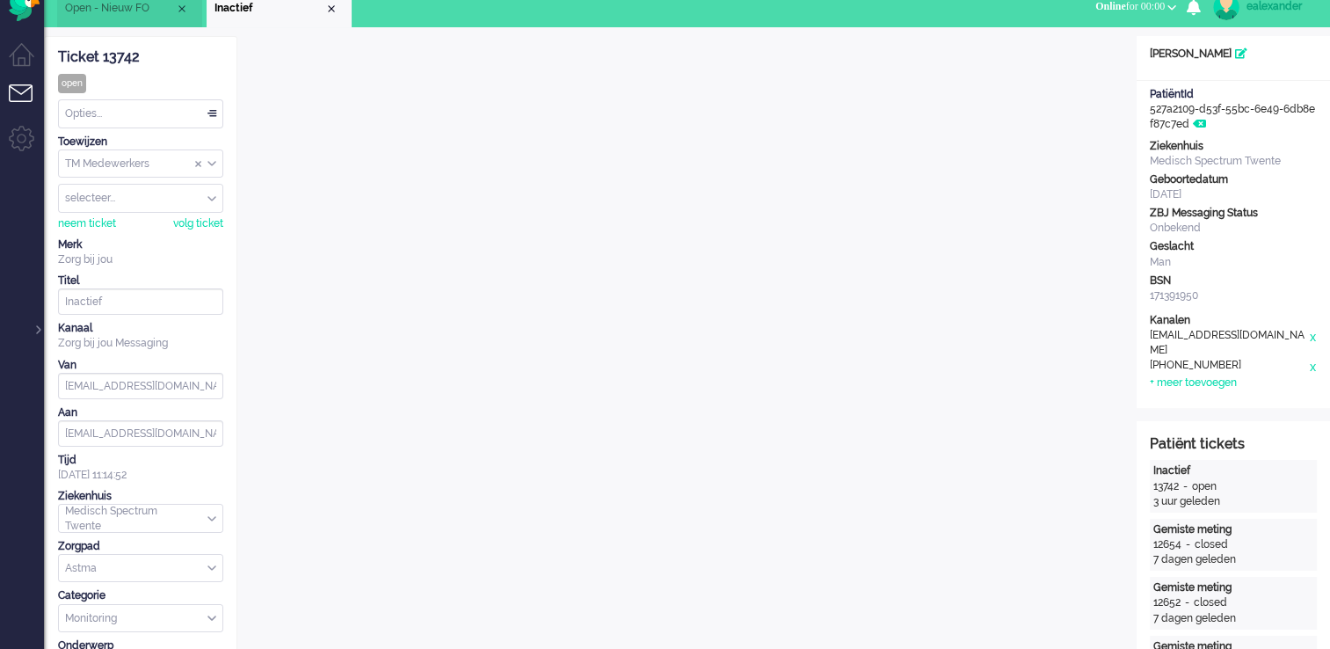
scroll to position [0, 0]
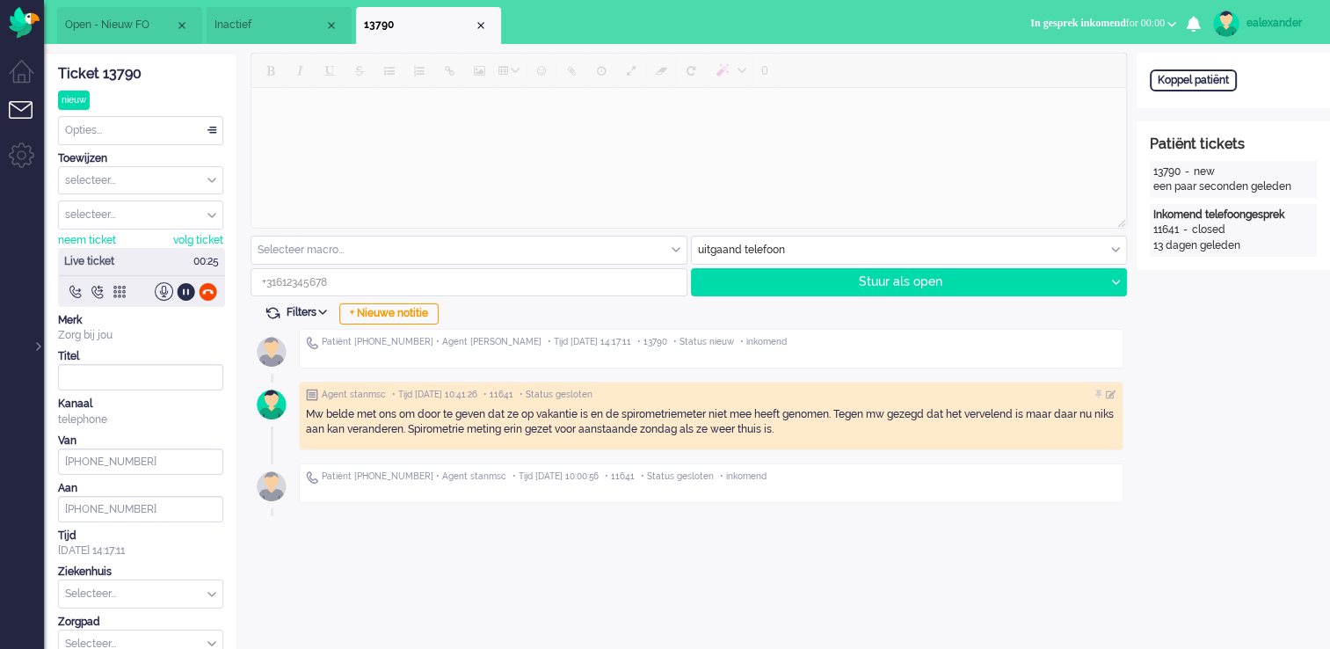
drag, startPoint x: 35, startPoint y: 347, endPoint x: 45, endPoint y: 273, distance: 74.5
click at [35, 346] on div at bounding box center [37, 337] width 9 height 26
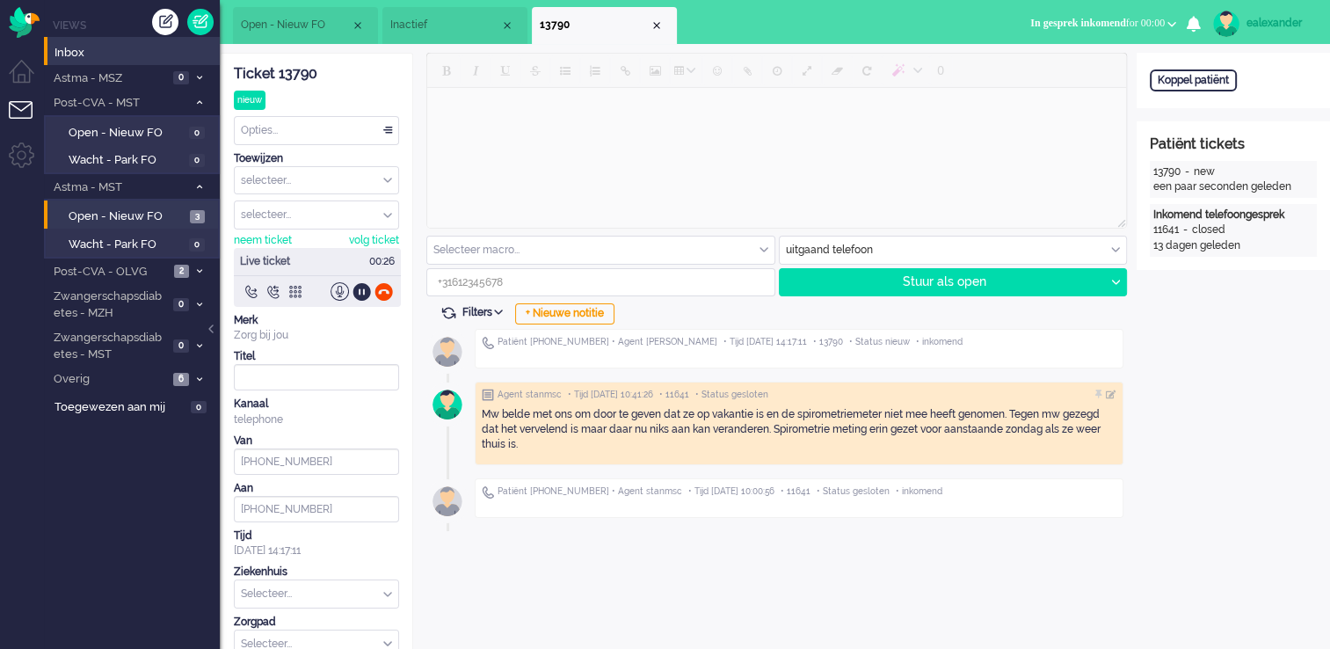
click at [98, 62] on li "Inbox" at bounding box center [132, 51] width 176 height 28
drag, startPoint x: 141, startPoint y: 56, endPoint x: 201, endPoint y: 55, distance: 60.7
click at [141, 56] on span "Inbox" at bounding box center [137, 53] width 165 height 17
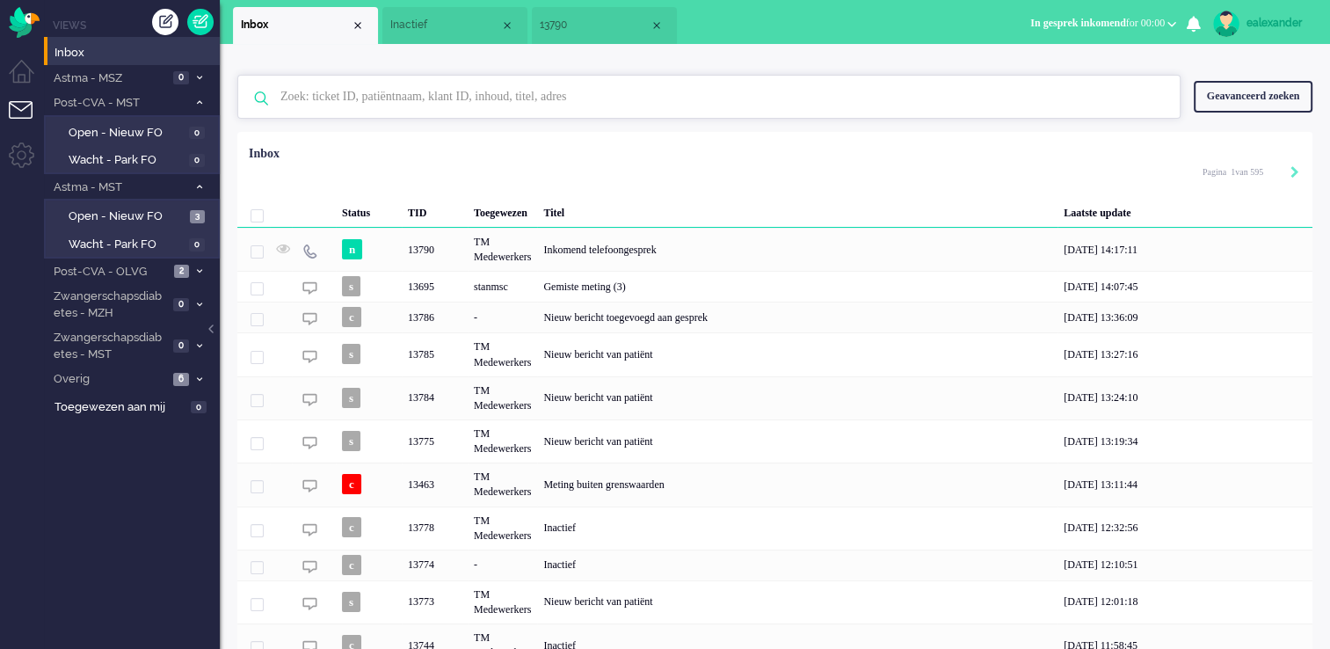
click at [647, 102] on input "text" at bounding box center [711, 97] width 889 height 42
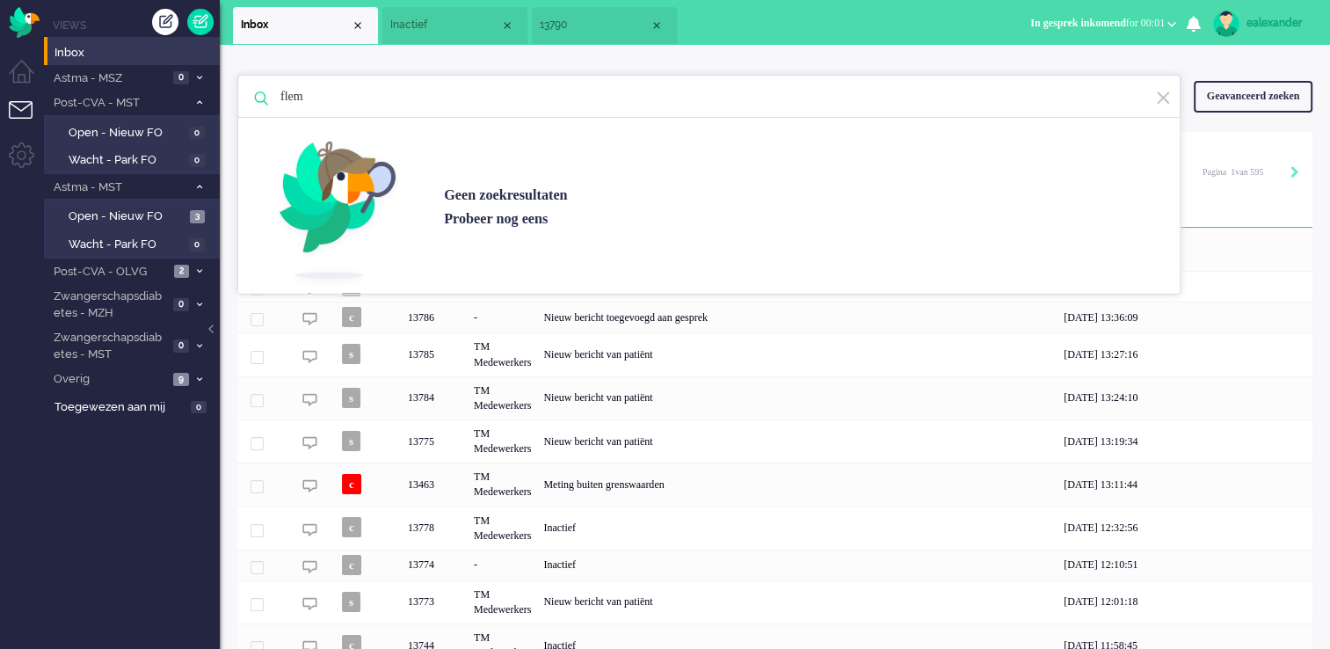
type input "flem"
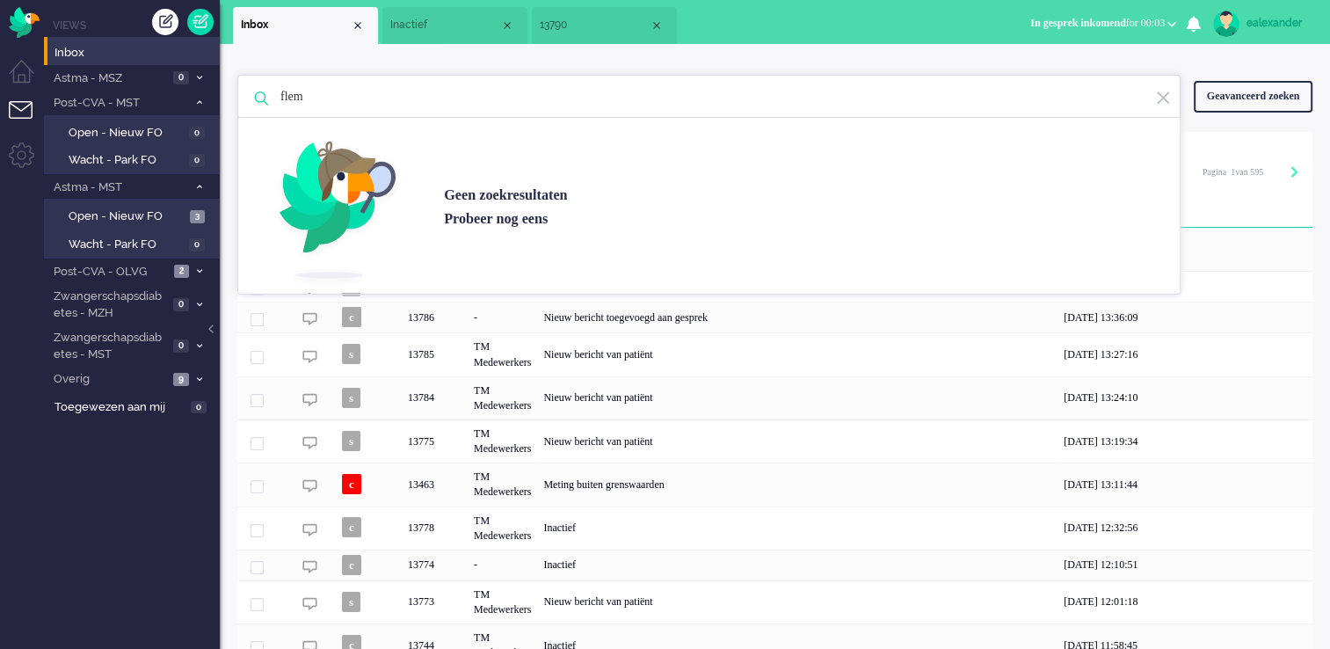
click at [1155, 94] on img at bounding box center [1163, 98] width 16 height 17
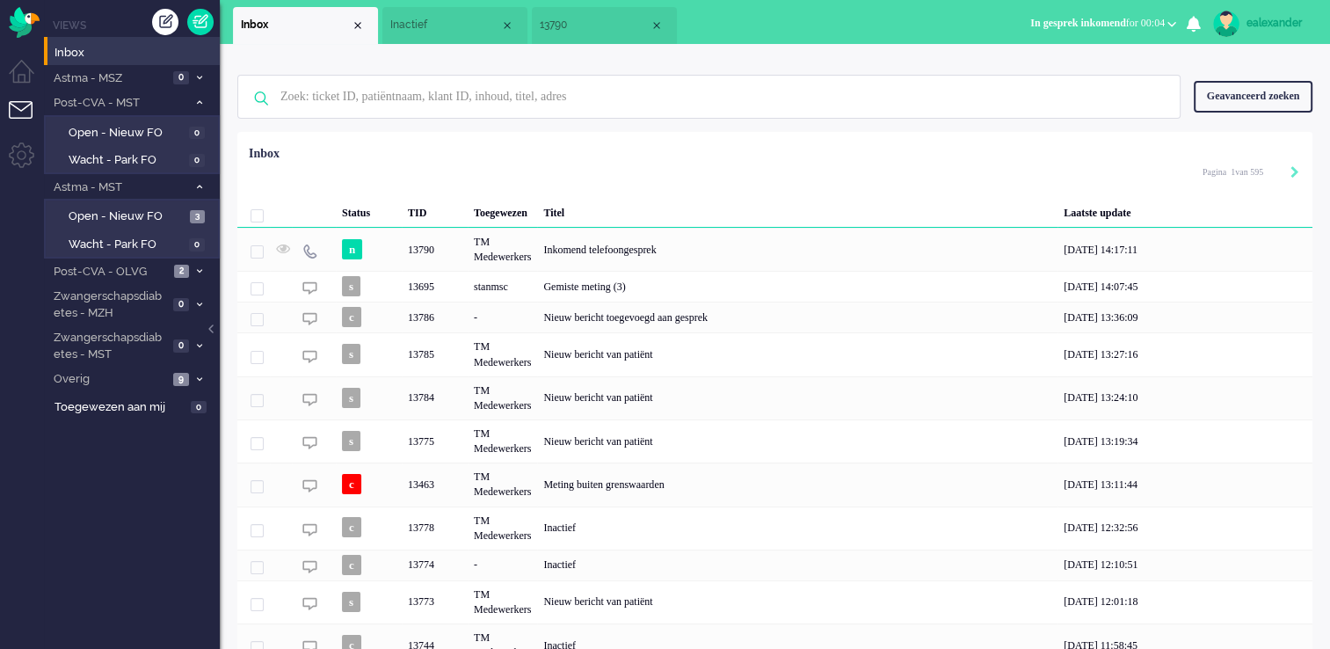
click at [584, 16] on li "13790" at bounding box center [604, 25] width 145 height 37
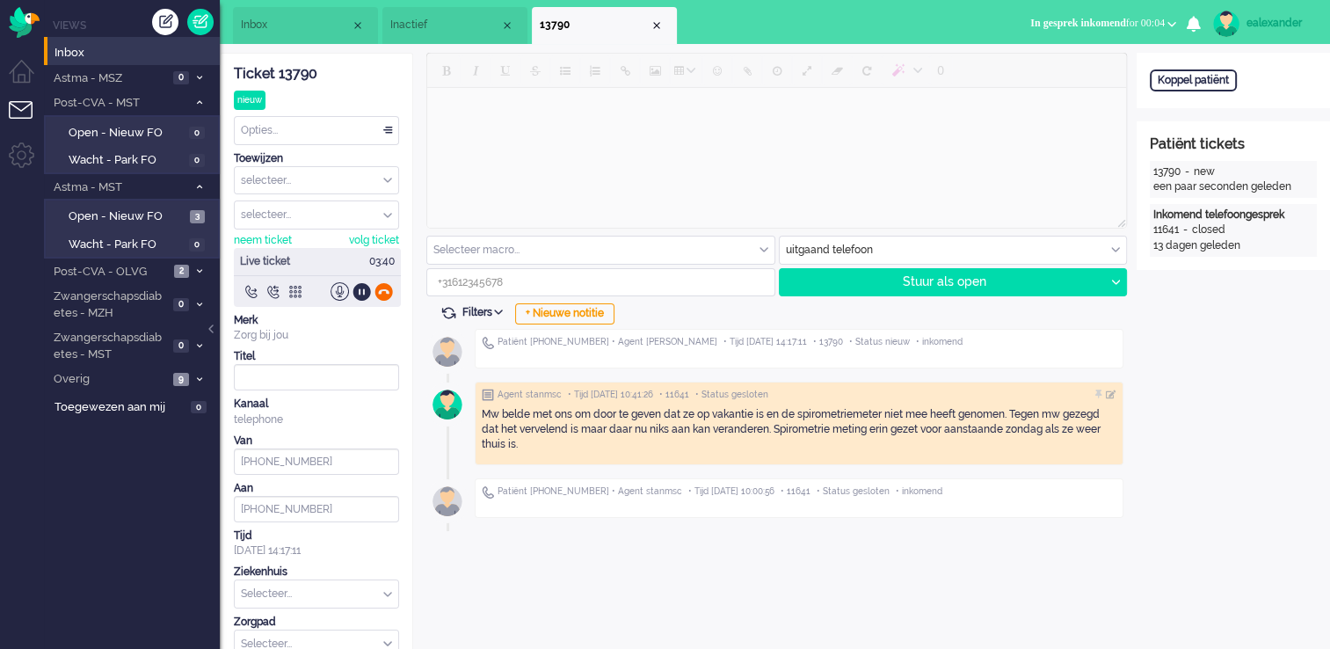
click at [384, 290] on div at bounding box center [384, 291] width 18 height 18
type input "+31534872610"
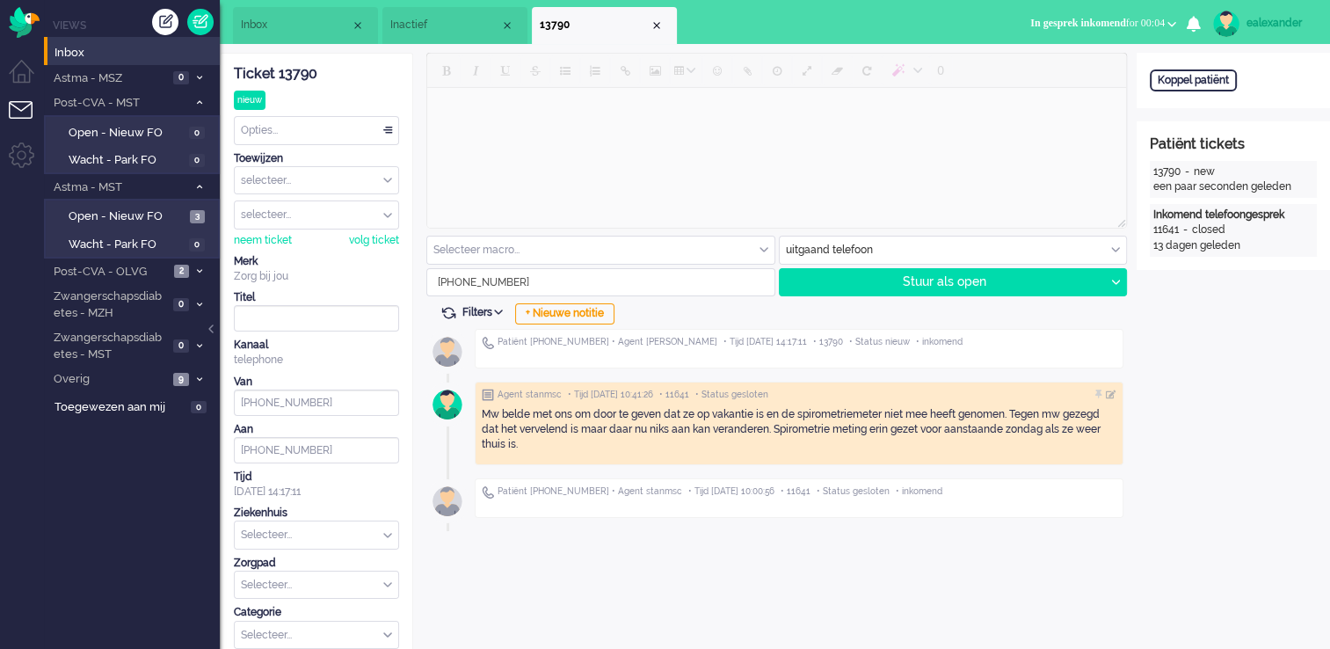
click at [400, 123] on div "Ticket 13790 nieuw Kijkend Opties... Zet Status Open In afwachting Geparkeerd O…" at bounding box center [316, 408] width 193 height 710
click at [382, 136] on div "Opties..." at bounding box center [317, 130] width 164 height 27
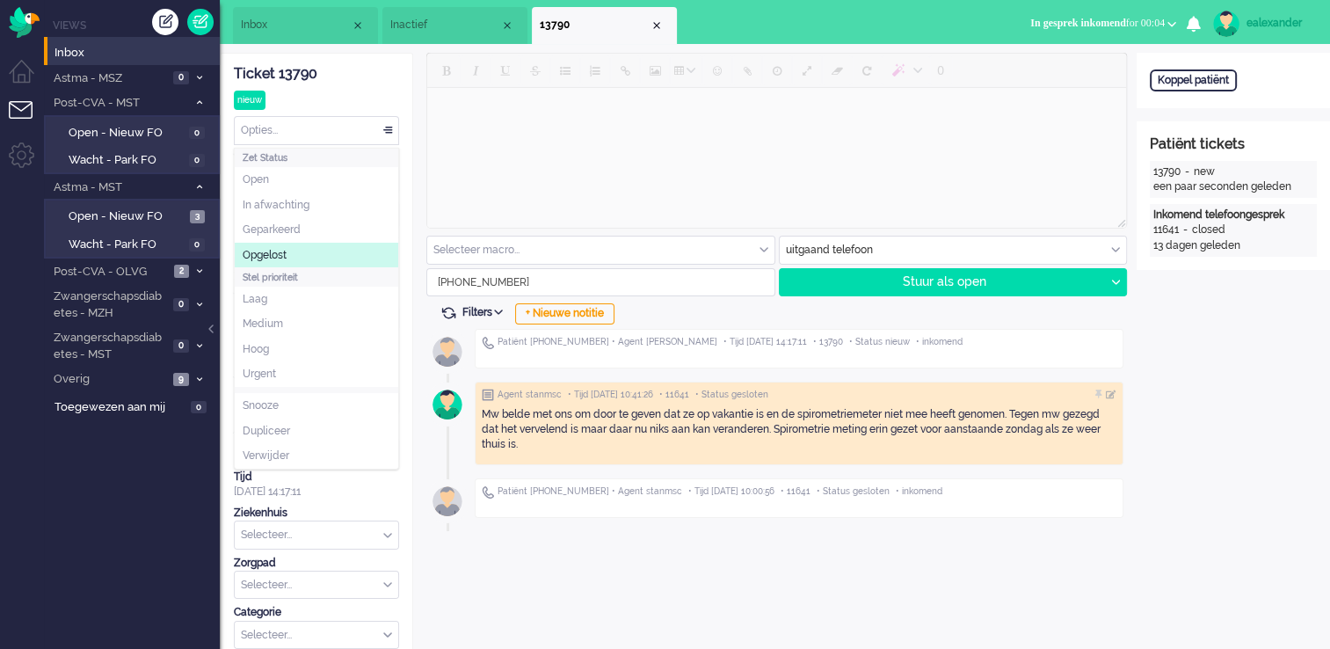
click at [322, 245] on li "Opgelost" at bounding box center [317, 255] width 164 height 25
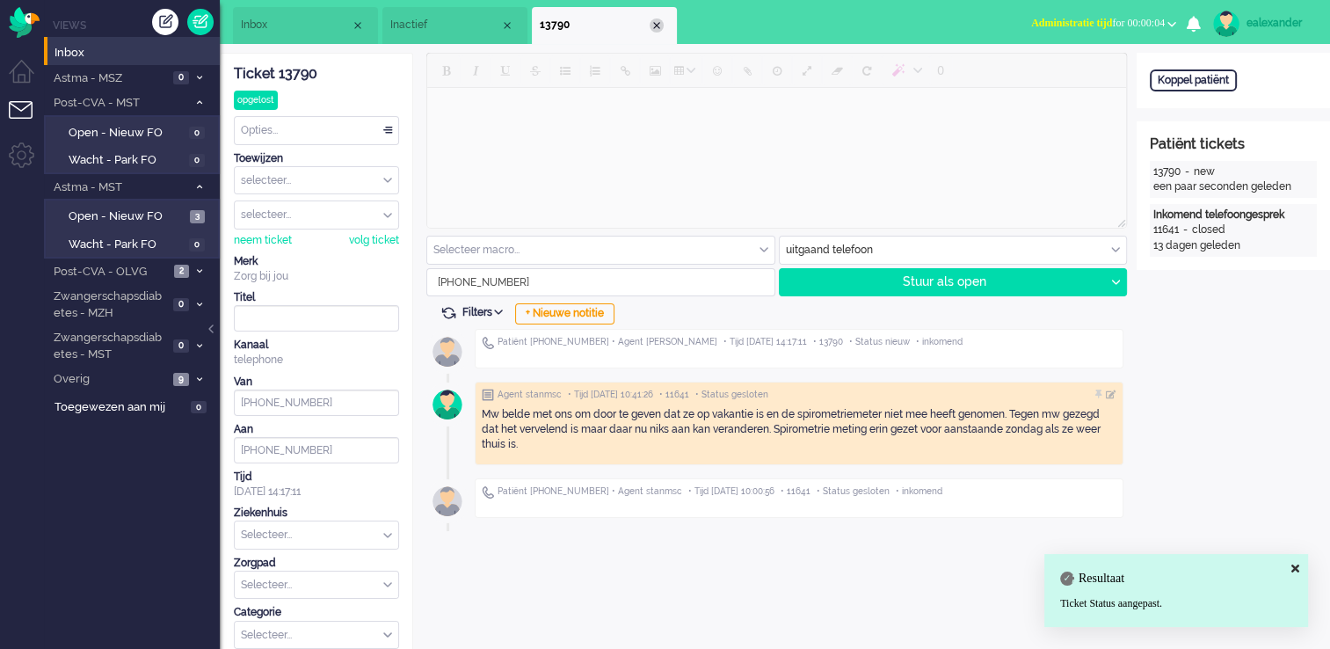
click at [656, 26] on div "Close tab" at bounding box center [657, 25] width 14 height 14
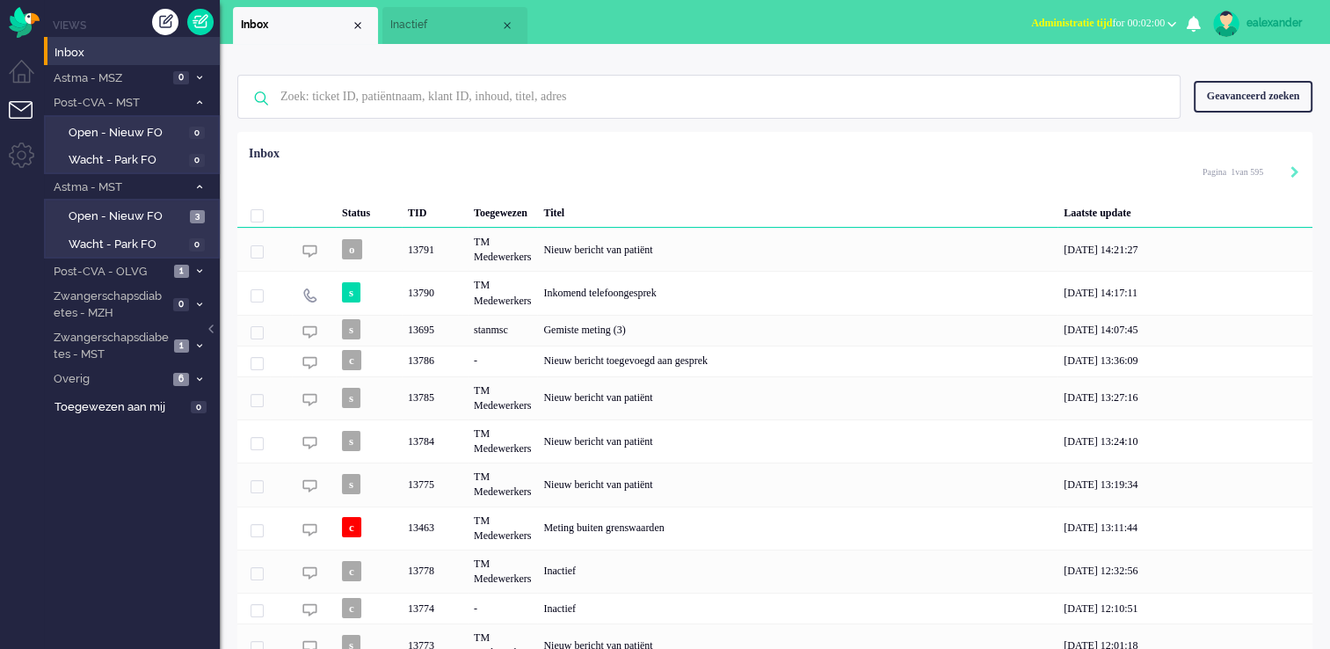
click at [1122, 17] on span "Administratie tijd for 00:02:00" at bounding box center [1098, 23] width 134 height 12
click at [1098, 76] on label "Online" at bounding box center [1103, 78] width 139 height 15
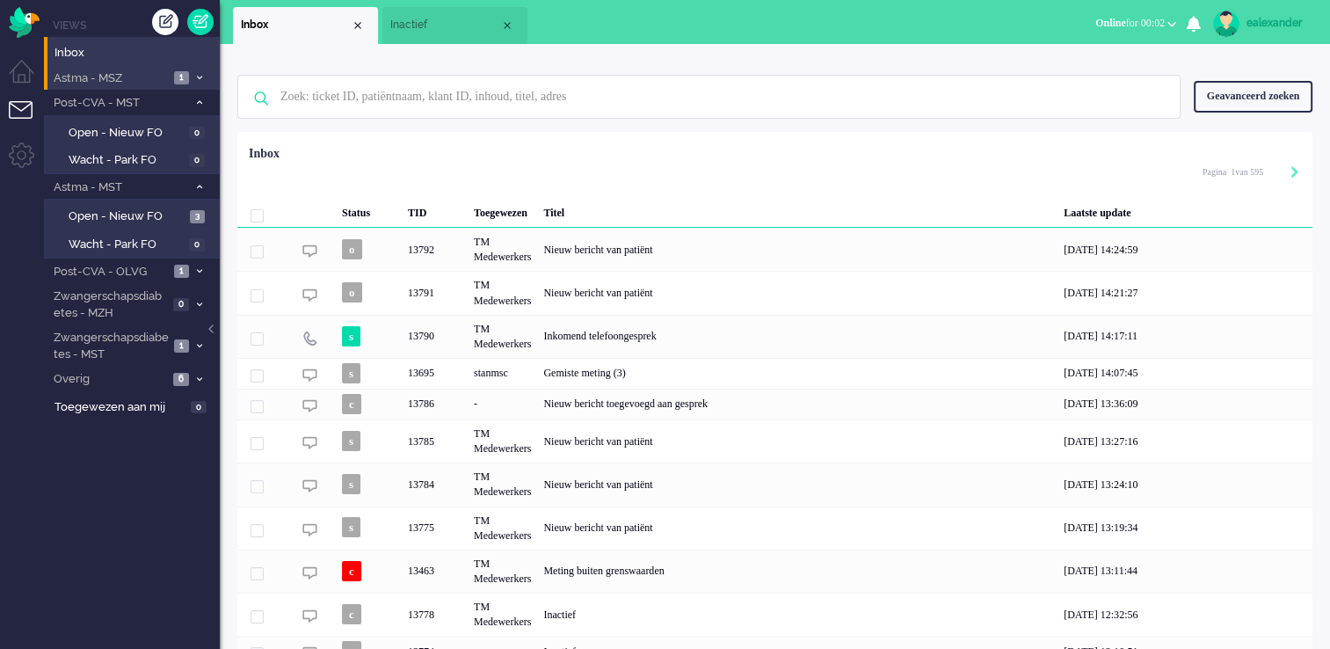
click at [162, 77] on span "Astma - MSZ" at bounding box center [110, 78] width 118 height 17
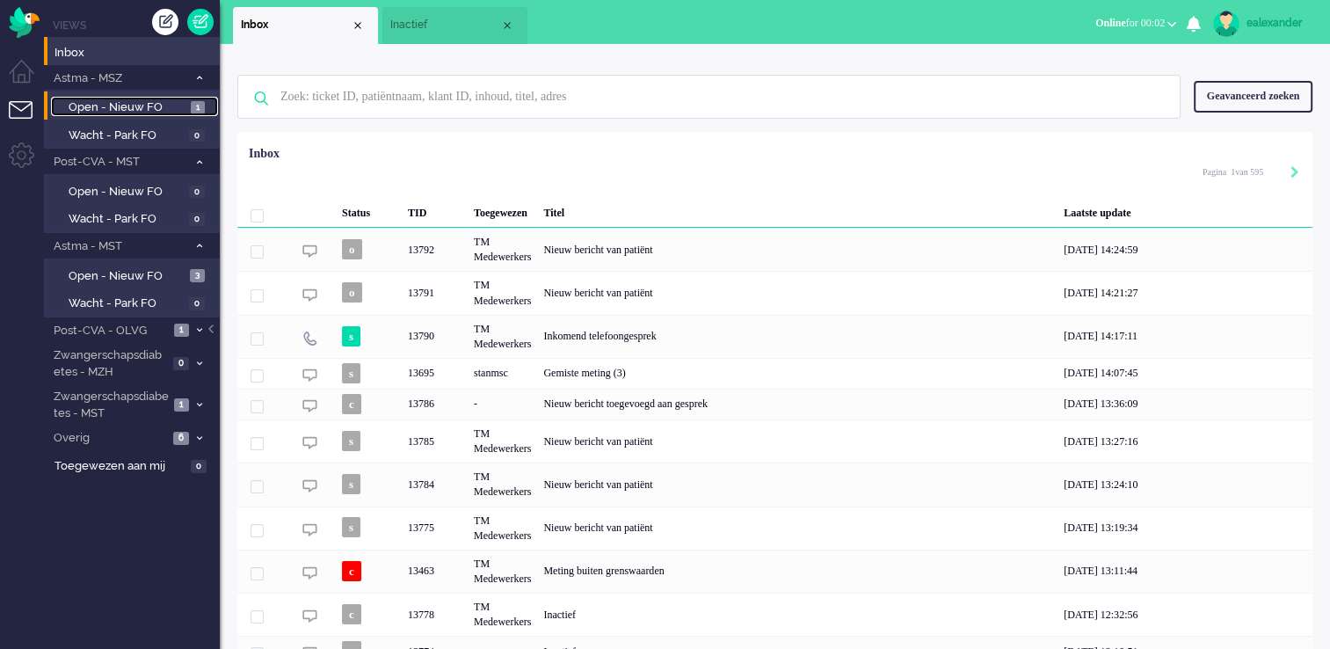
click at [155, 103] on span "Open - Nieuw FO" at bounding box center [128, 107] width 118 height 17
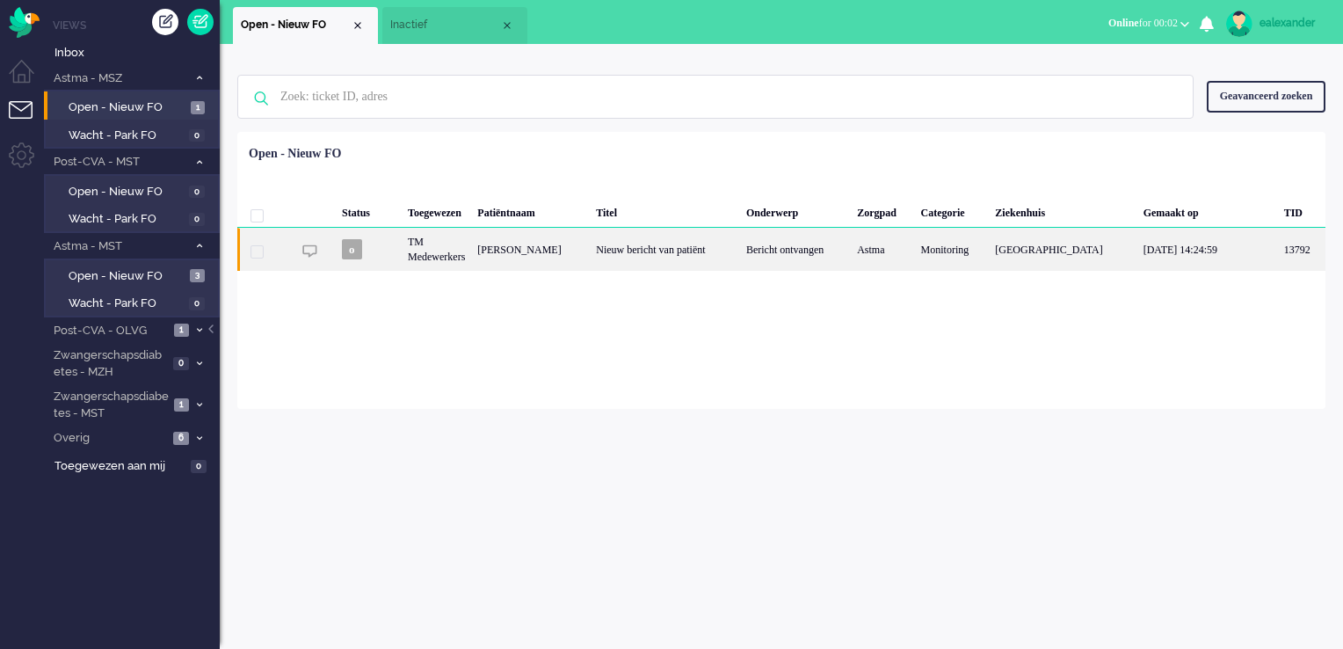
click at [723, 251] on div "Nieuw bericht van patiënt" at bounding box center [665, 249] width 150 height 43
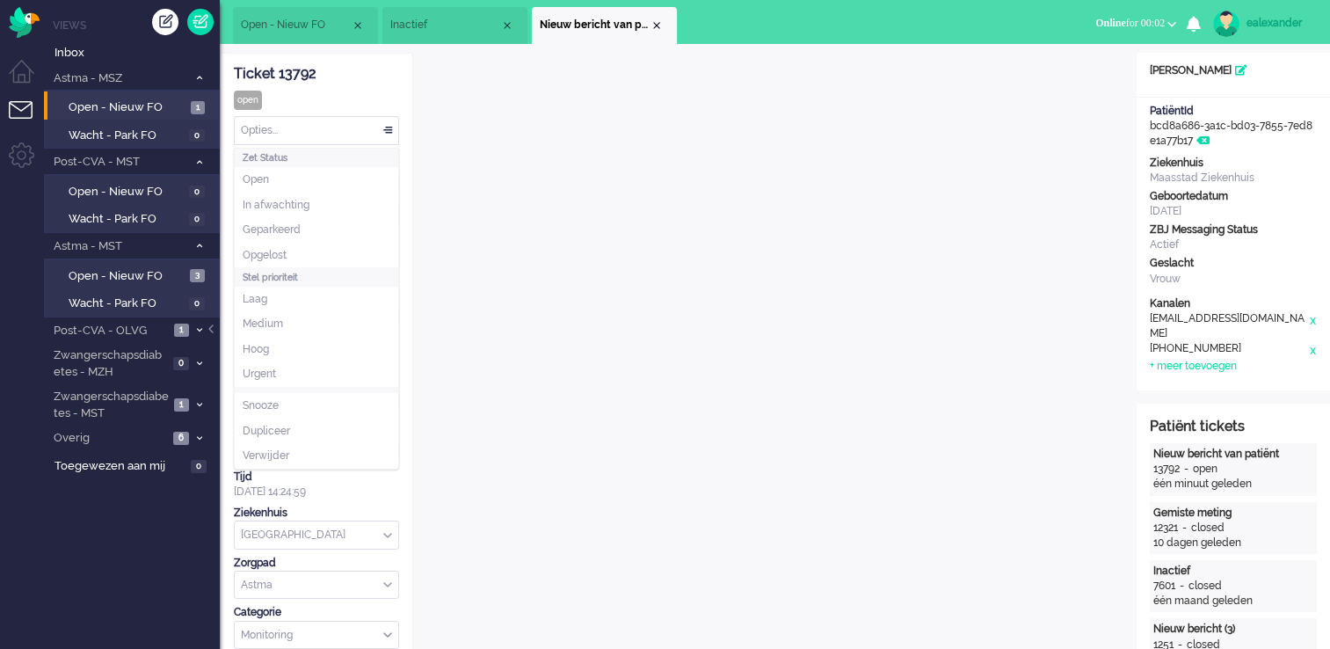
click at [386, 135] on div "Opties..." at bounding box center [317, 130] width 164 height 27
click at [346, 260] on li "Opgelost" at bounding box center [317, 255] width 164 height 25
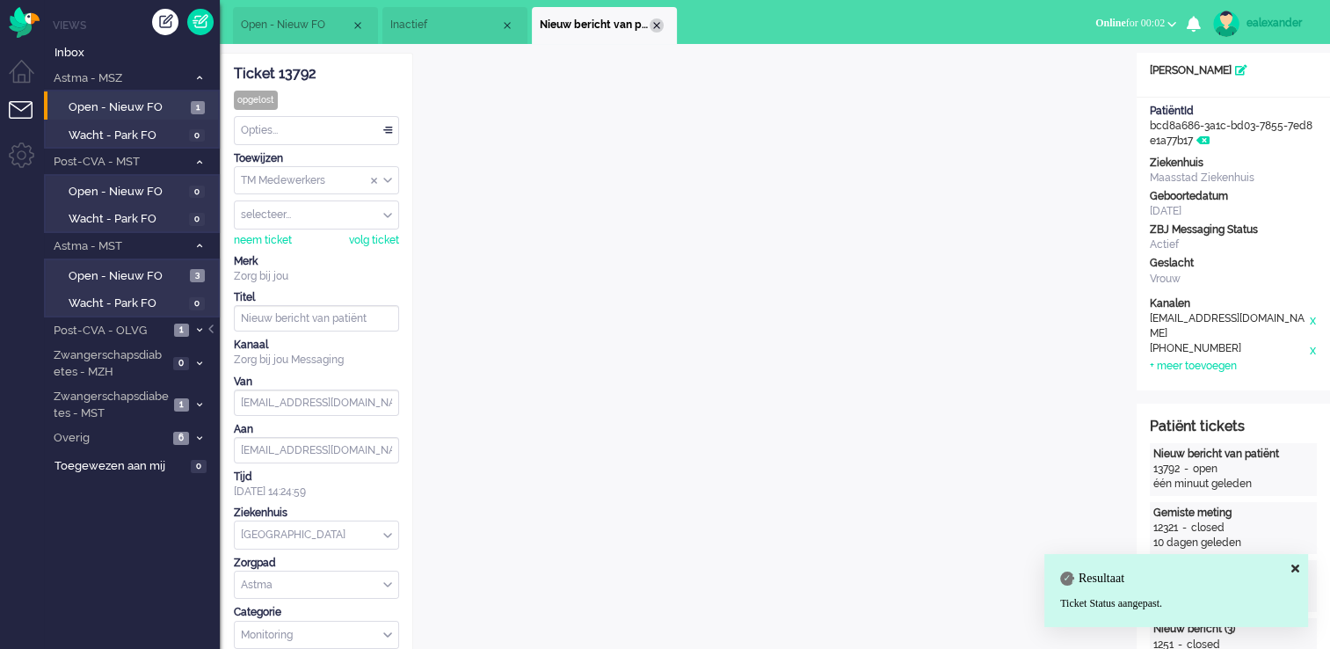
click at [654, 22] on div "Close tab" at bounding box center [657, 25] width 14 height 14
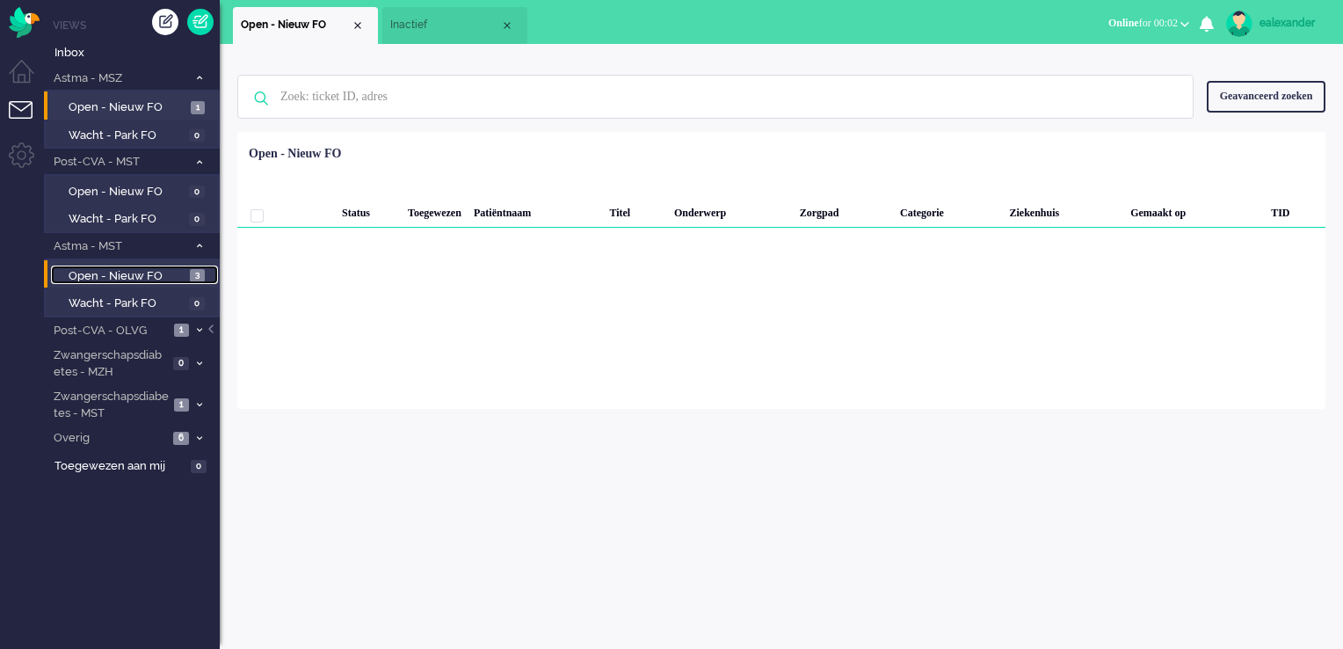
click at [191, 271] on span "3" at bounding box center [197, 275] width 15 height 13
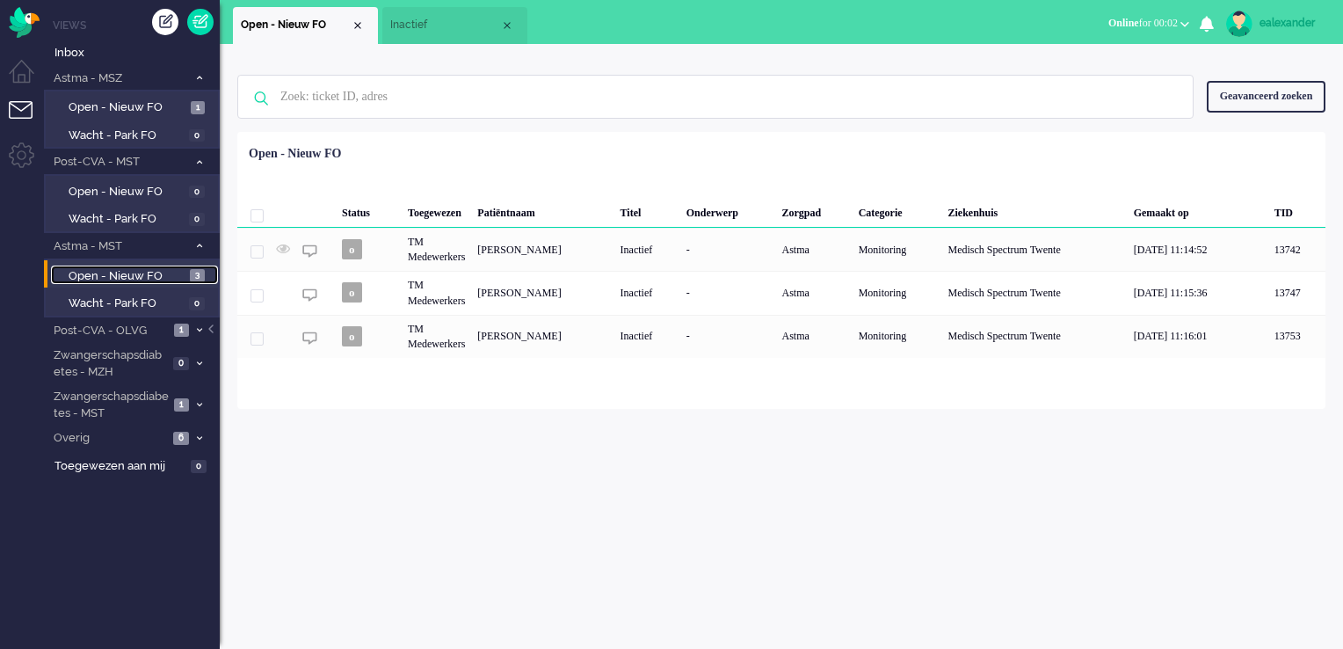
click at [423, 15] on li "Inactief" at bounding box center [454, 25] width 145 height 37
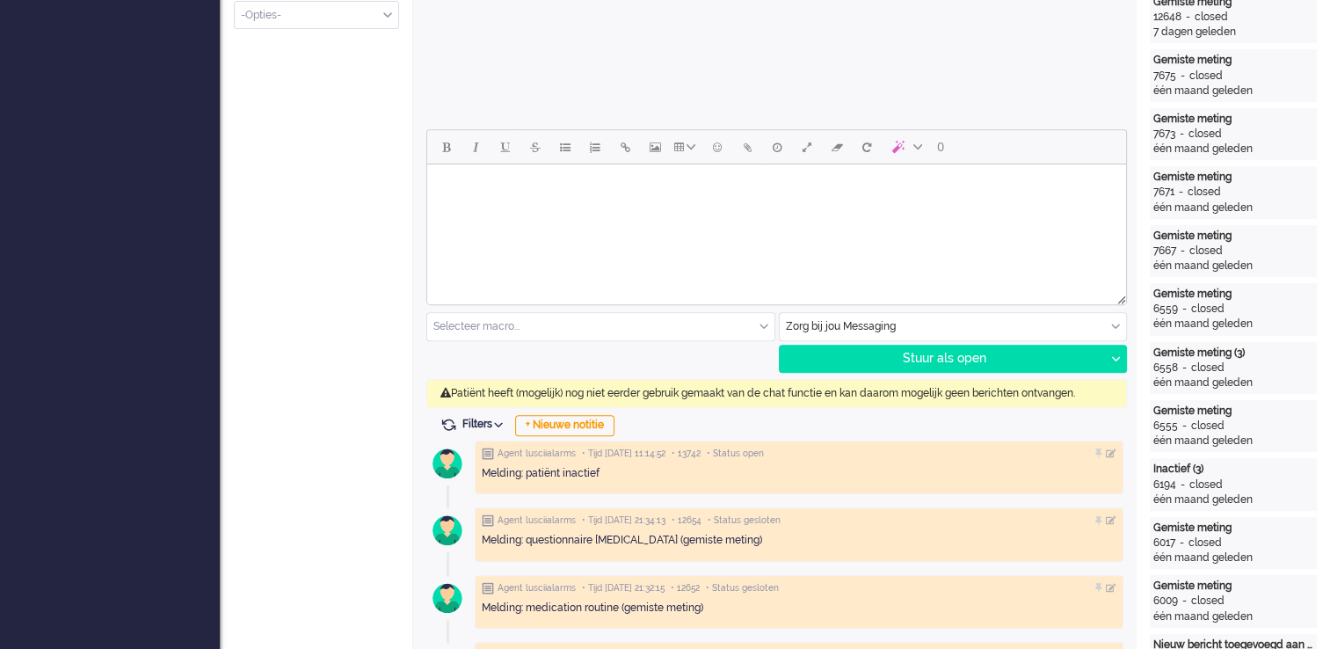
scroll to position [703, 0]
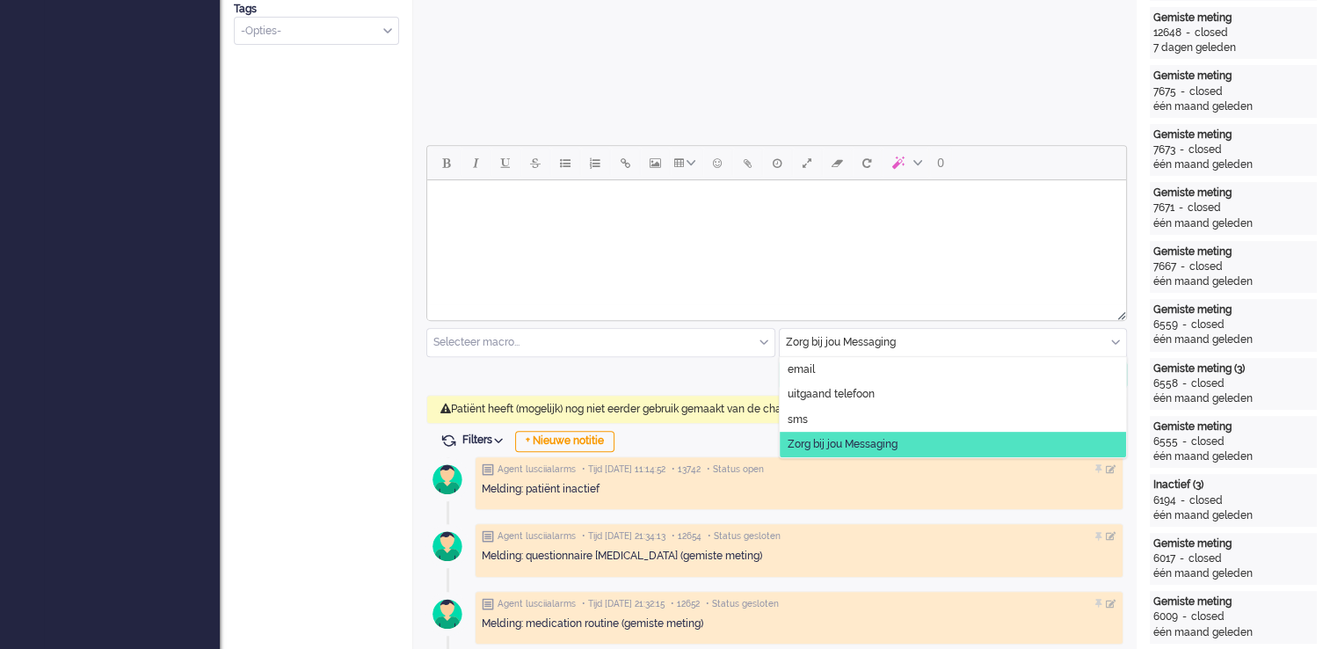
click at [1116, 346] on div "Zorg bij jou Messaging" at bounding box center [953, 342] width 347 height 27
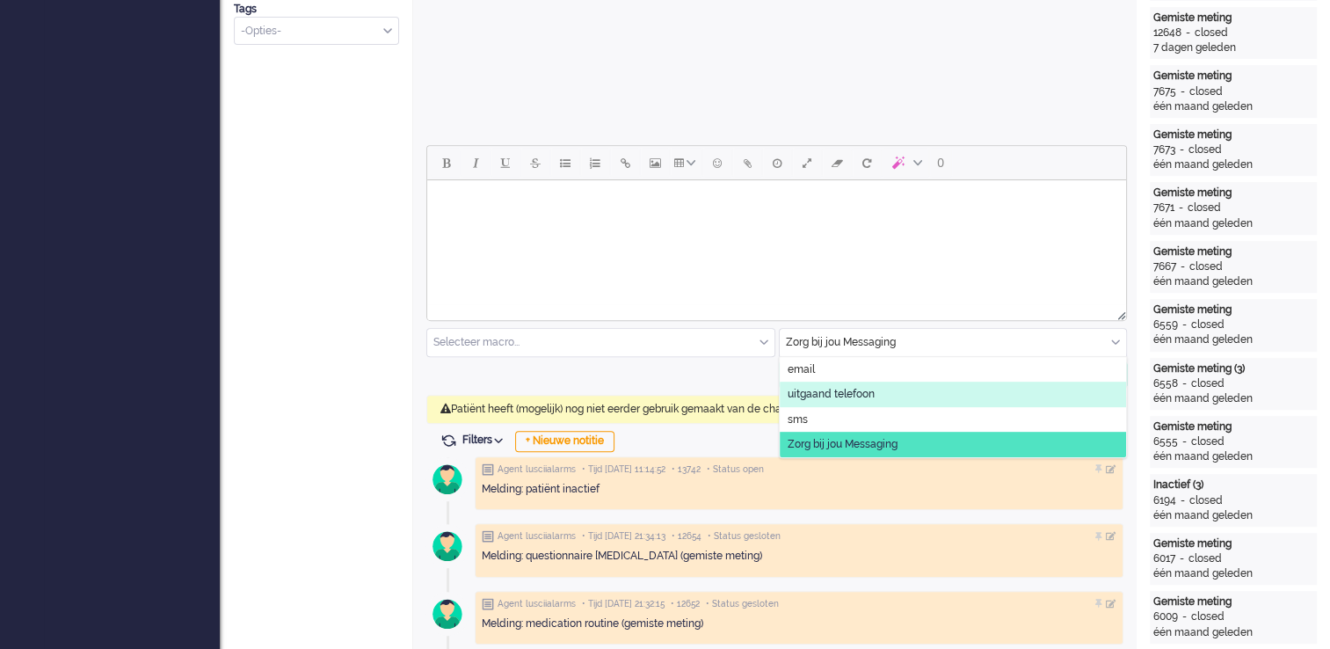
click at [937, 386] on li "uitgaand telefoon" at bounding box center [953, 394] width 347 height 25
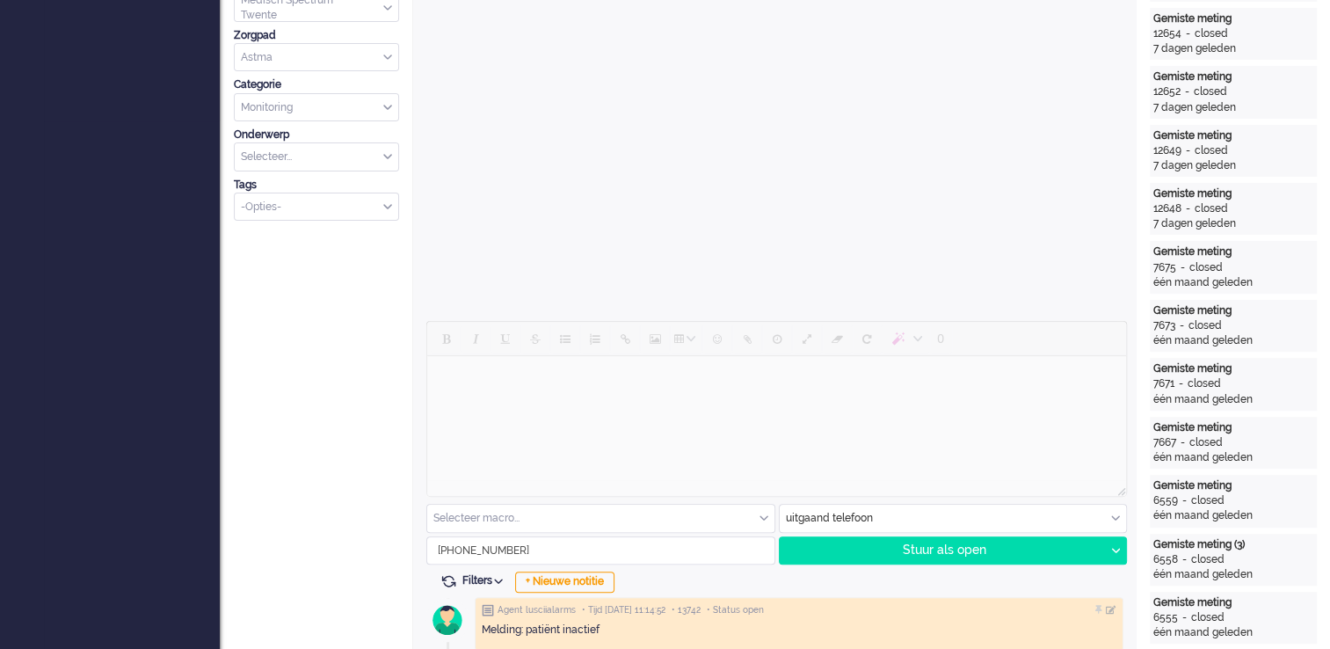
scroll to position [615, 0]
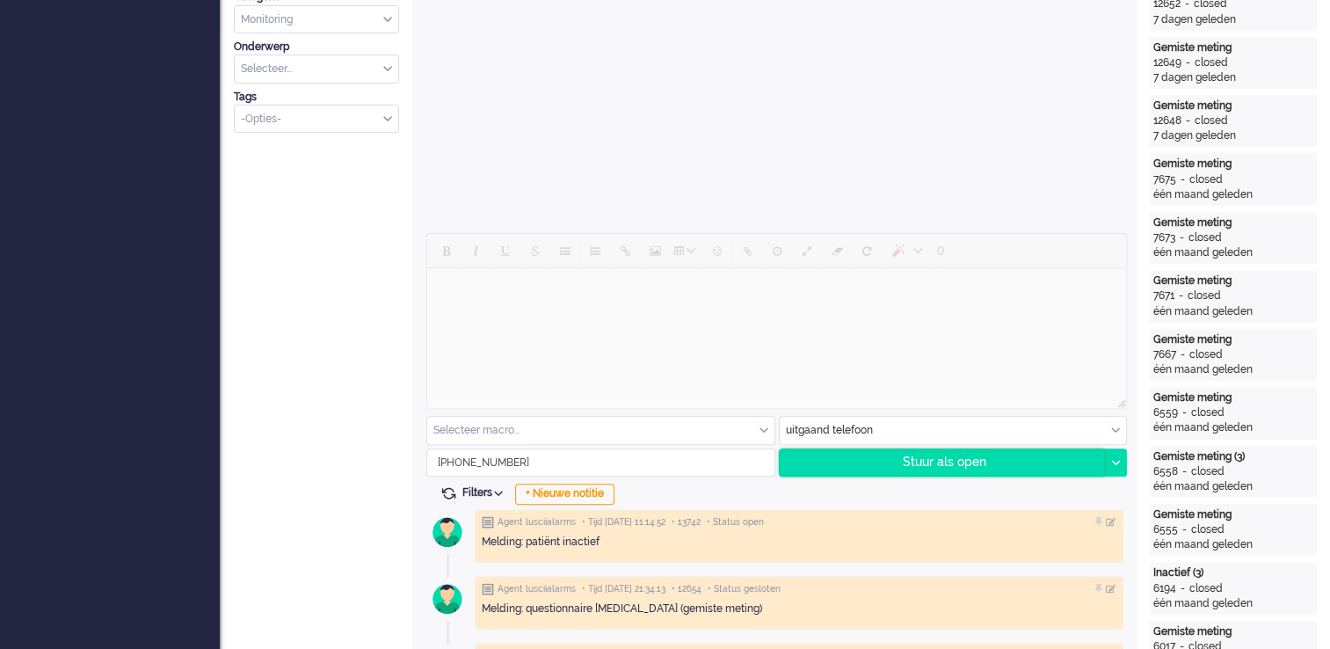
click at [972, 462] on div "Stuur als open" at bounding box center [942, 462] width 325 height 26
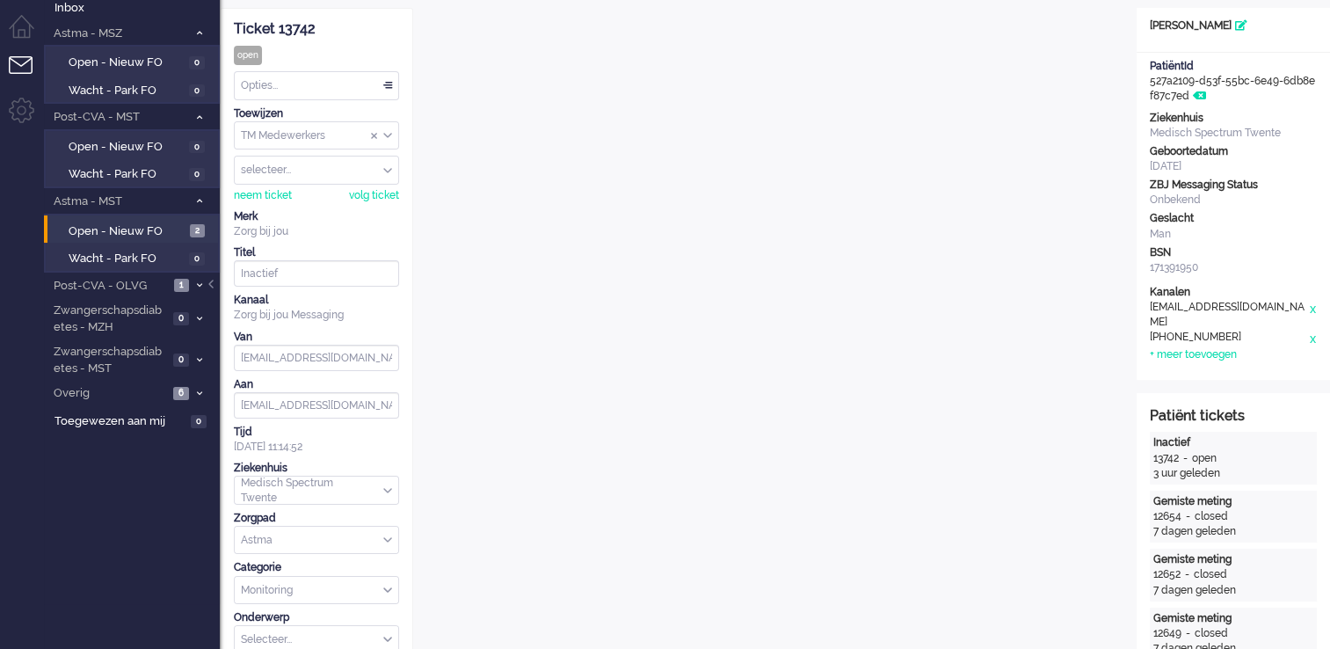
scroll to position [0, 0]
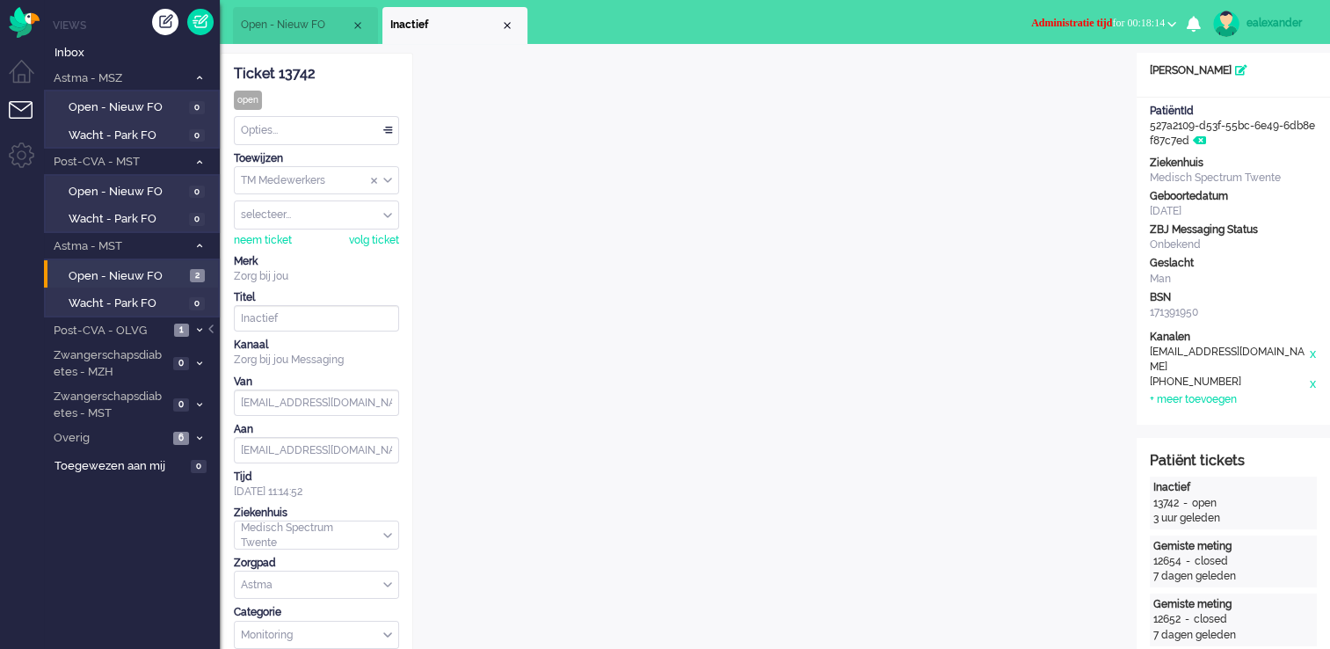
click at [1110, 18] on span "Administratie tijd for 00:18:14" at bounding box center [1098, 23] width 134 height 12
click at [1081, 76] on label "Online" at bounding box center [1103, 78] width 139 height 15
click at [211, 326] on div at bounding box center [212, 337] width 9 height 26
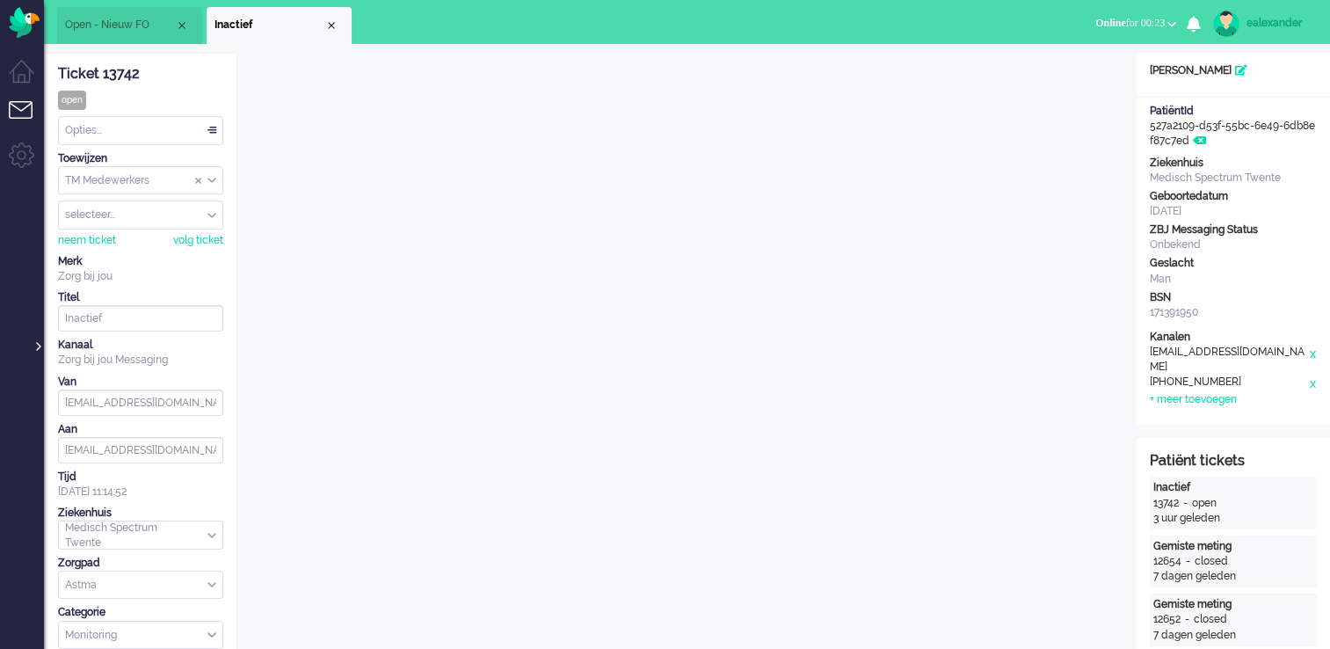
click at [35, 340] on div at bounding box center [37, 337] width 9 height 26
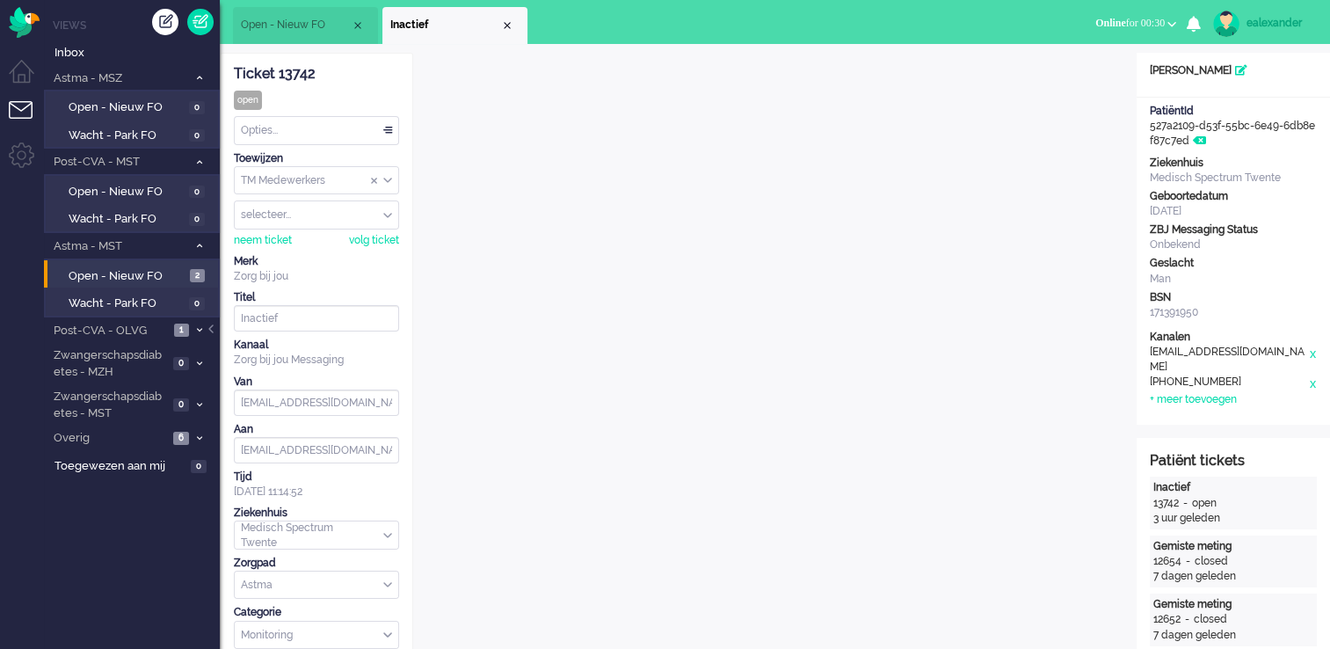
click at [1277, 21] on div "ealexander" at bounding box center [1280, 23] width 66 height 18
